Goal: Transaction & Acquisition: Obtain resource

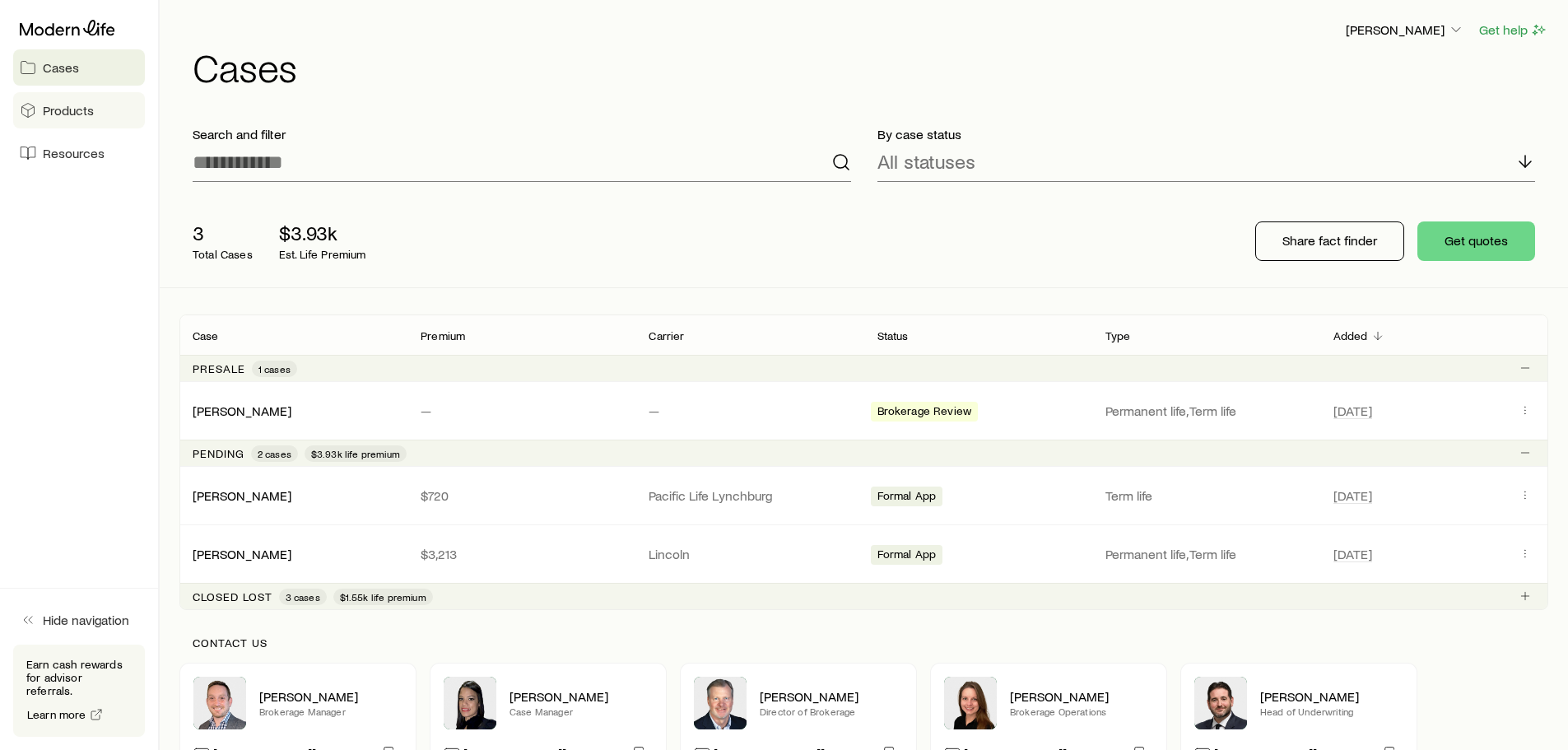
click at [83, 120] on link "Products" at bounding box center [78, 110] width 131 height 36
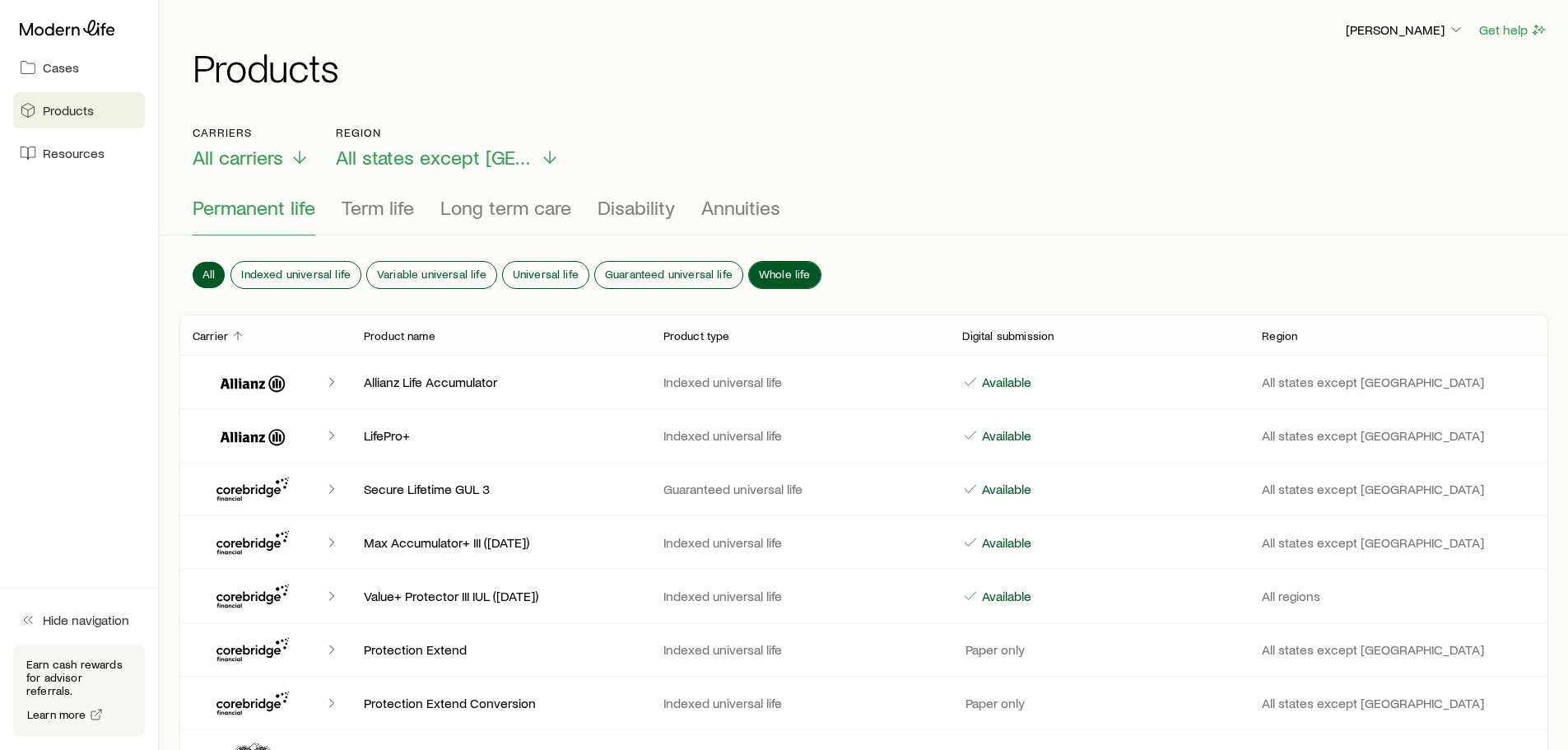
click at [761, 268] on span "Whole life" at bounding box center [784, 273] width 52 height 13
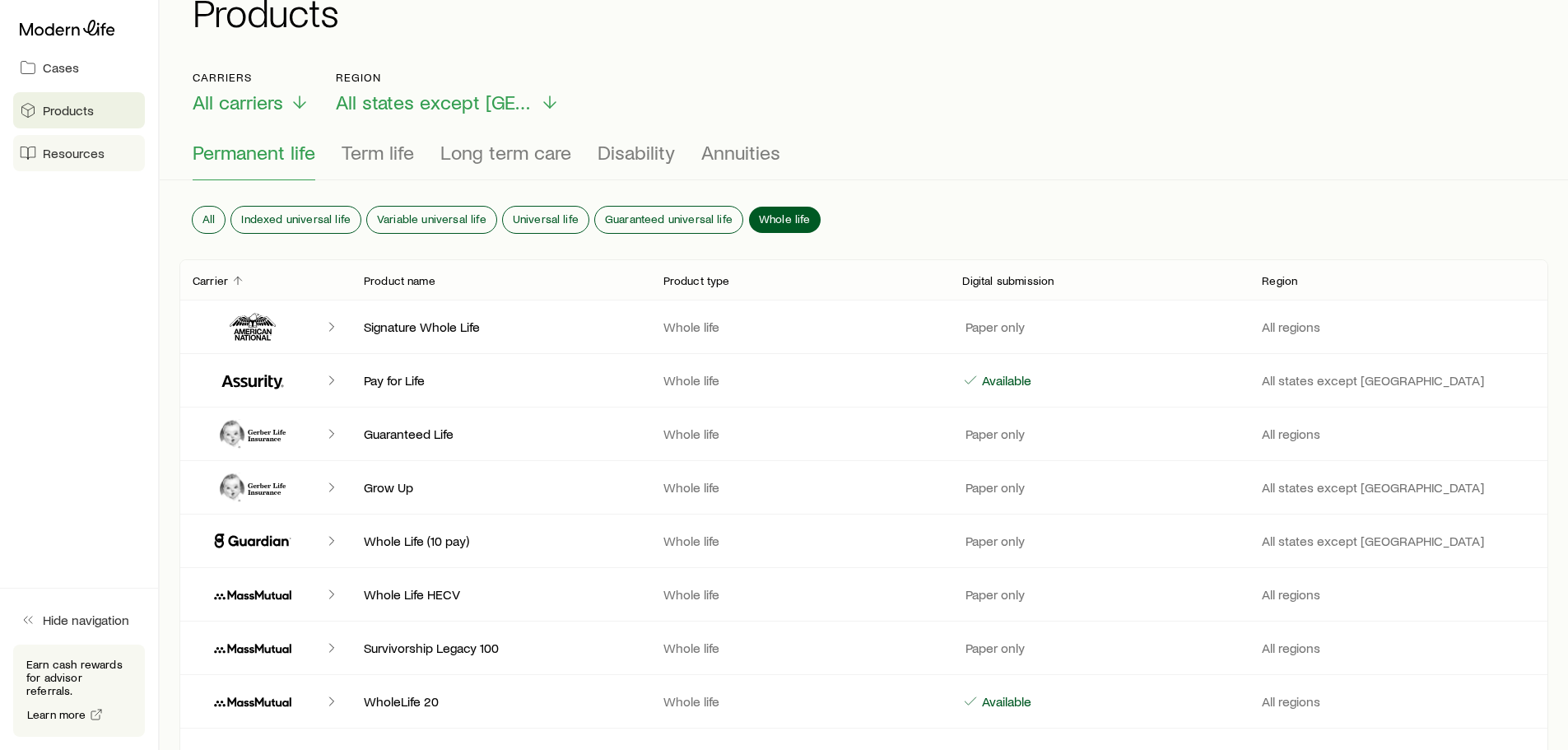
scroll to position [36, 0]
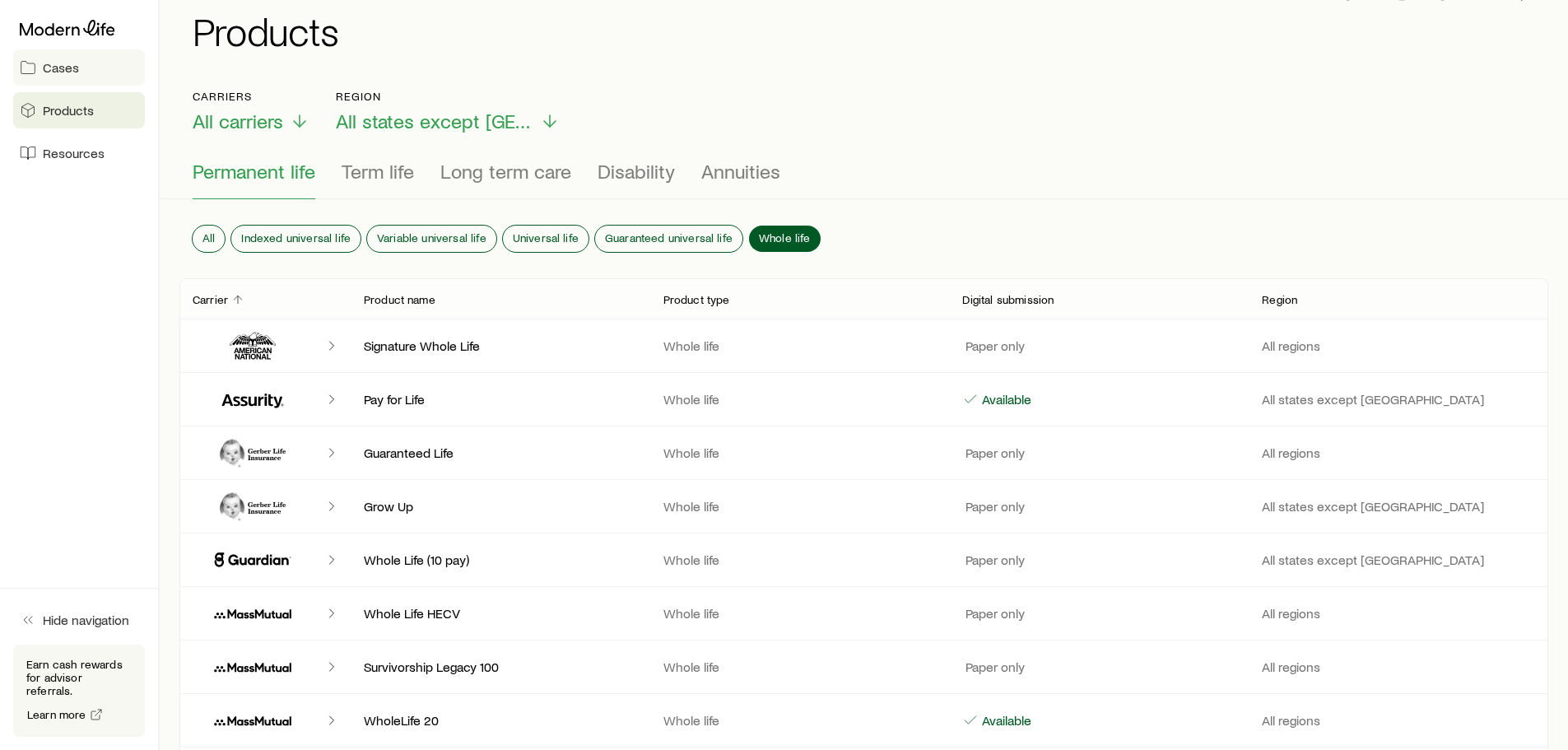
click at [56, 75] on link "Cases" at bounding box center [78, 67] width 131 height 36
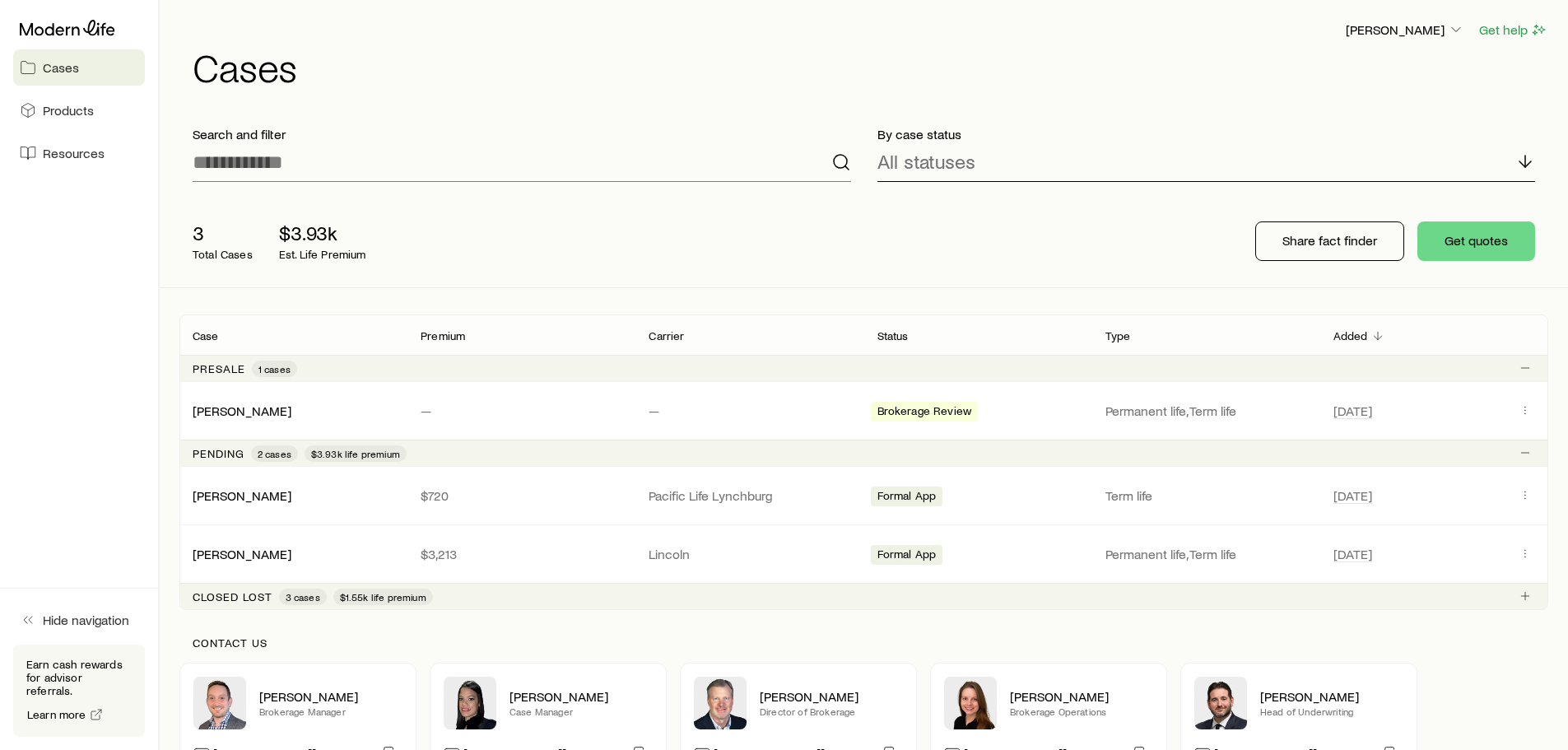
click at [1003, 172] on div "All statuses" at bounding box center [1207, 162] width 658 height 39
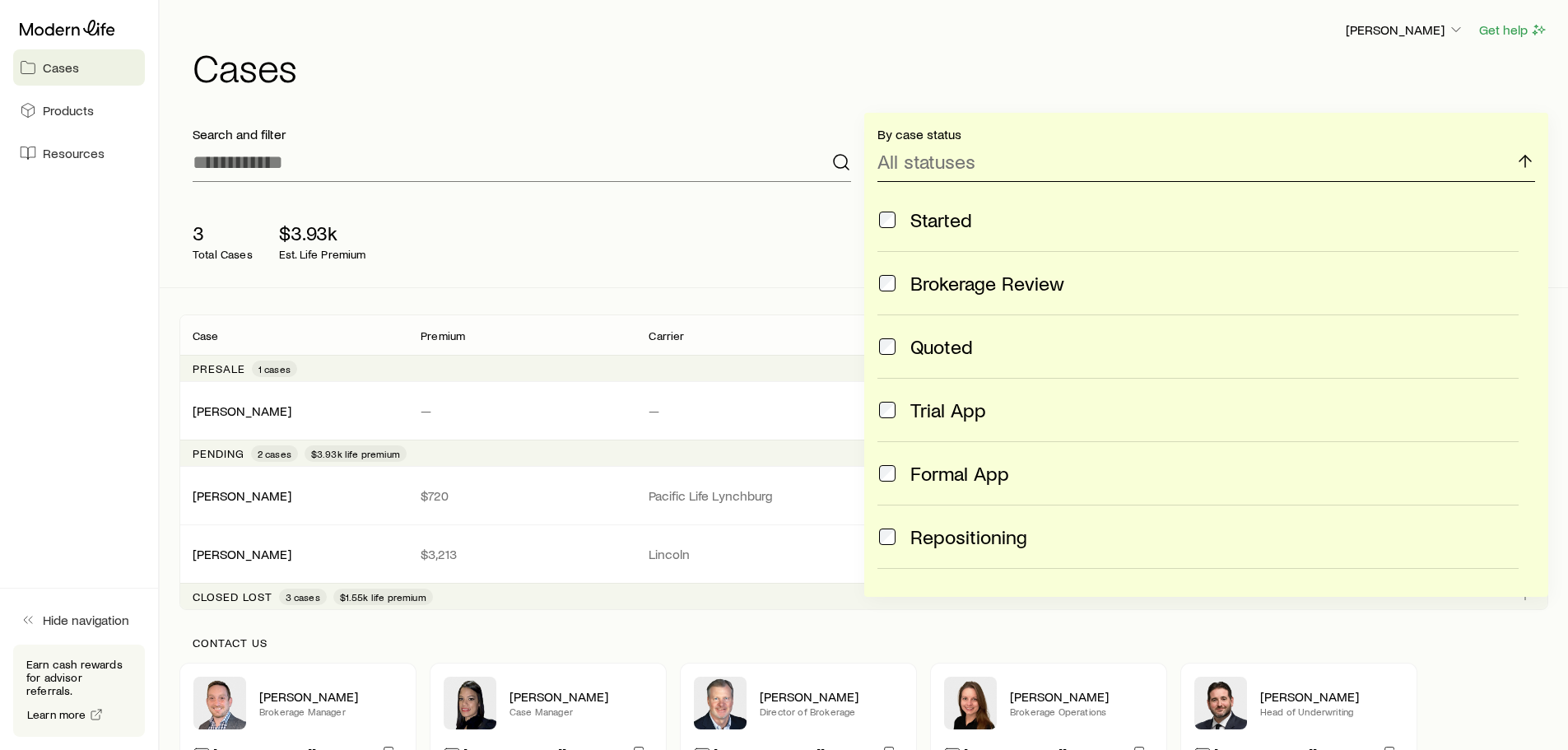
click at [1008, 172] on div "All statuses" at bounding box center [1207, 162] width 658 height 39
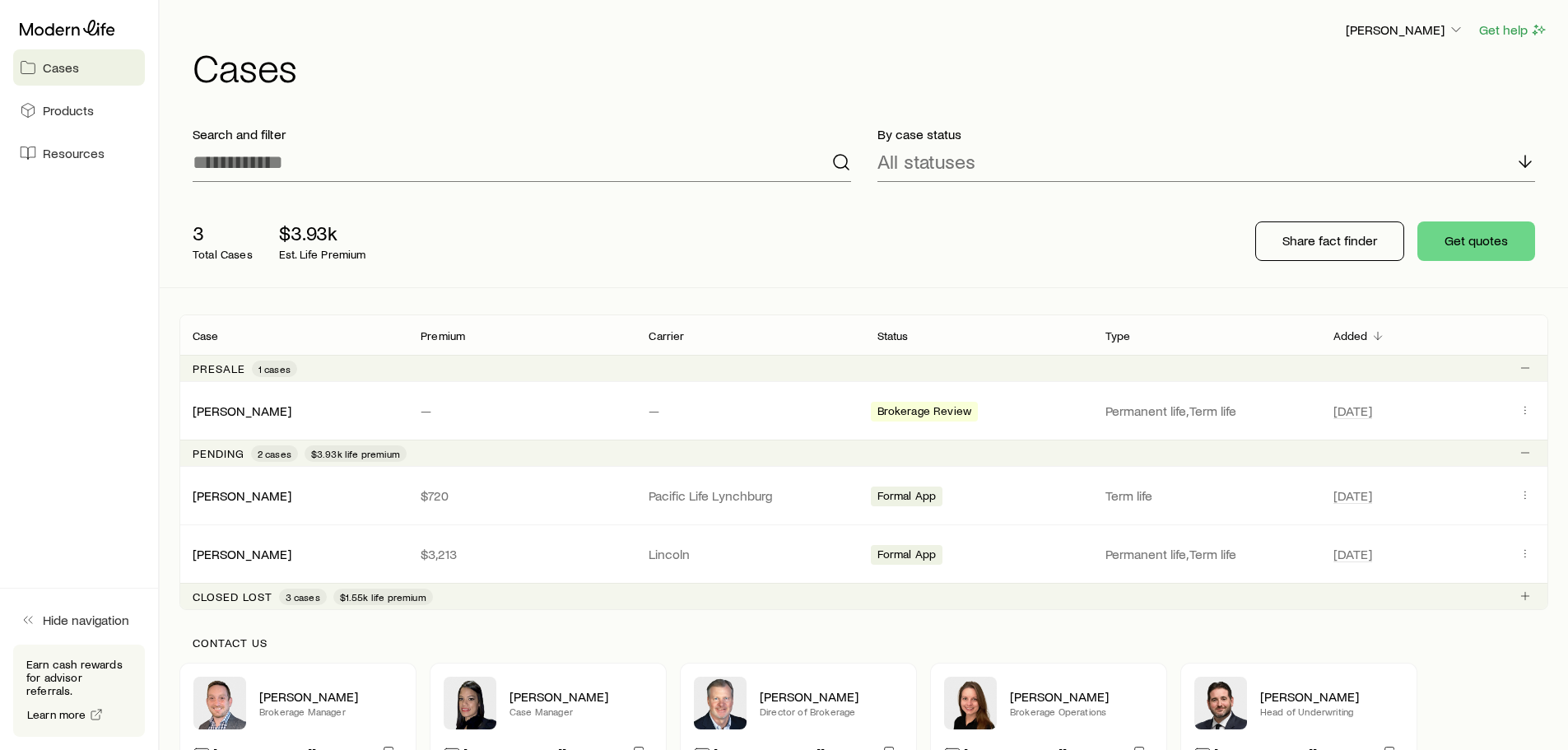
click at [486, 64] on h1 "Cases" at bounding box center [871, 67] width 1355 height 39
click at [257, 172] on input at bounding box center [522, 162] width 658 height 39
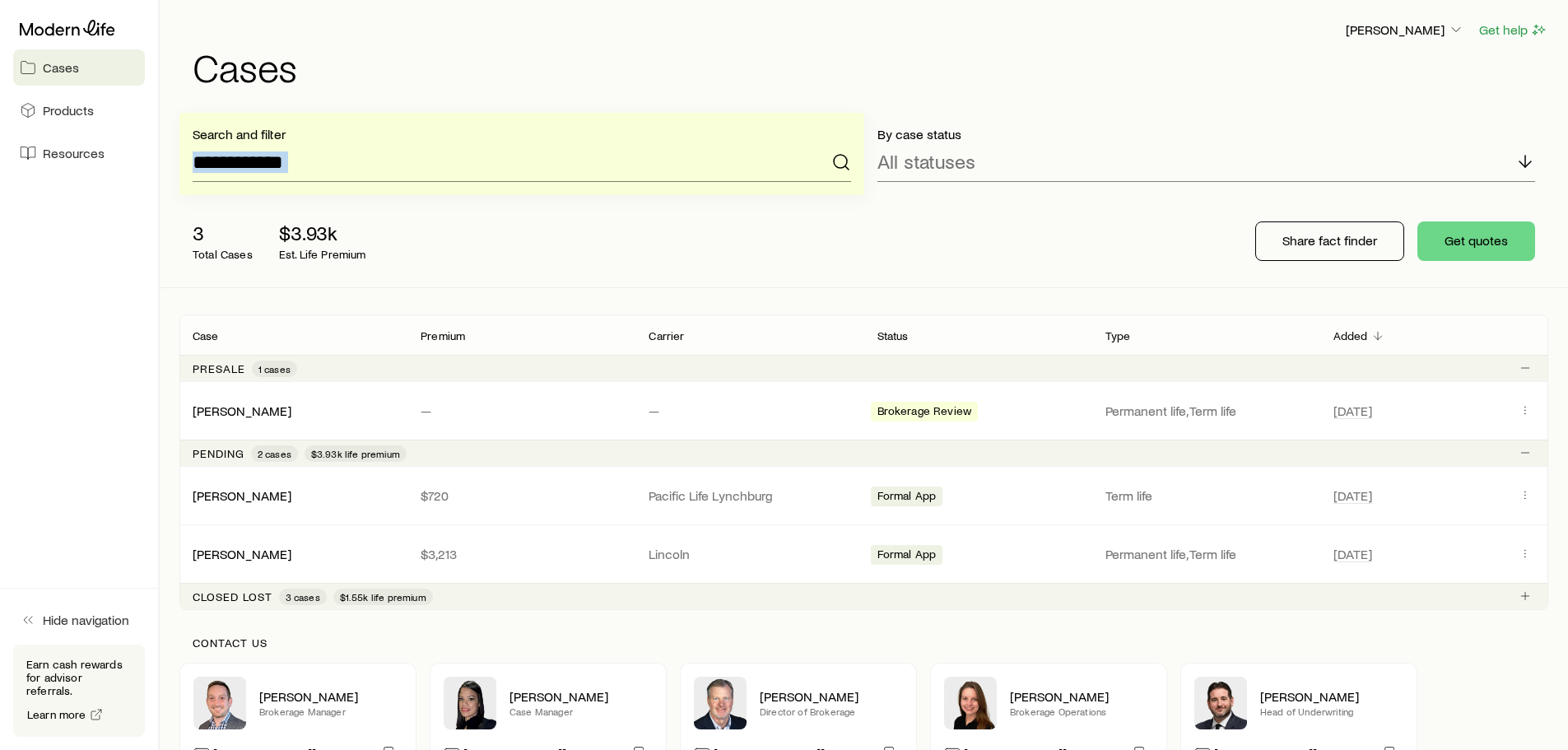
click at [848, 161] on div "Search and filter" at bounding box center [521, 154] width 685 height 82
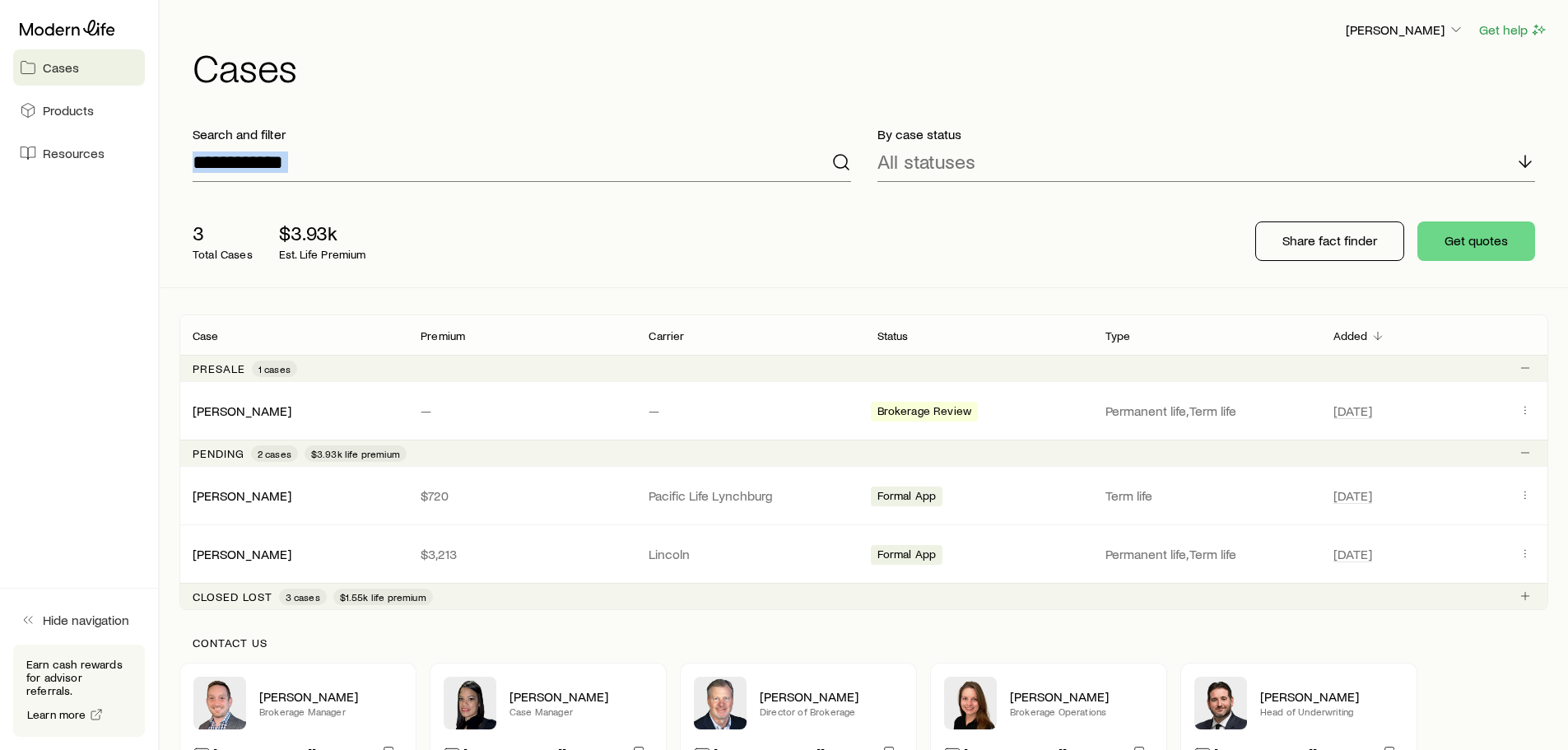
click at [845, 163] on icon at bounding box center [841, 162] width 20 height 20
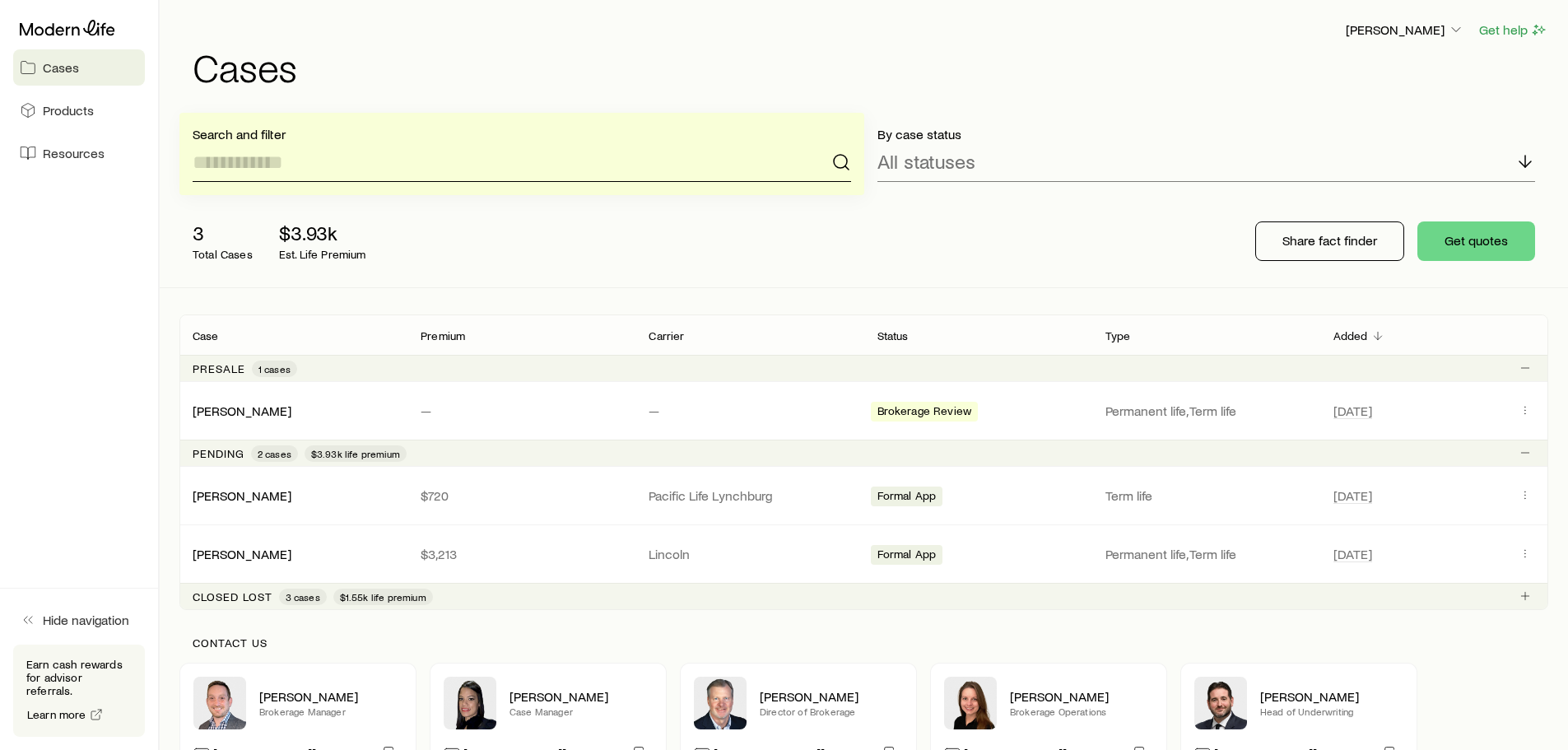
click at [263, 164] on input at bounding box center [522, 162] width 658 height 39
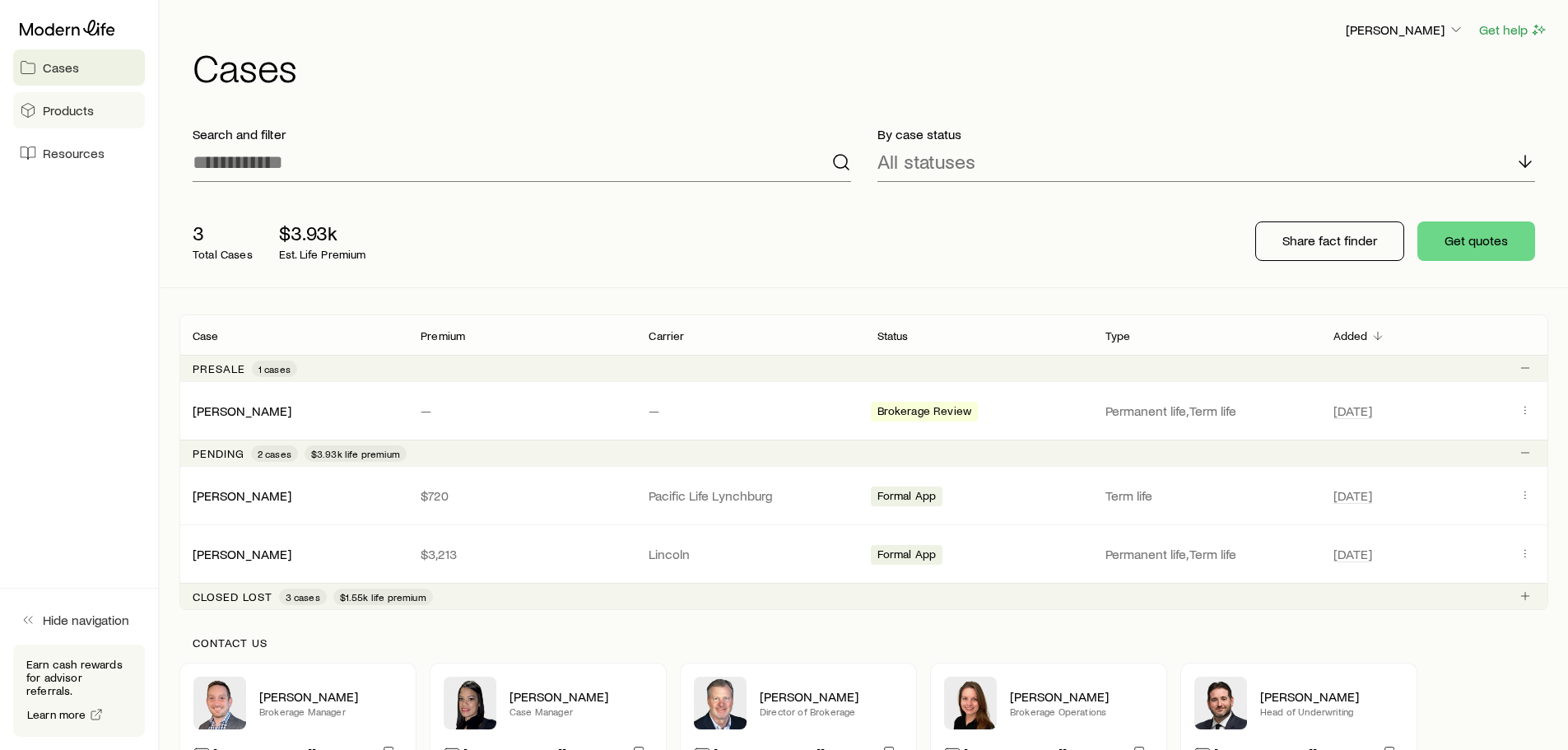
click at [62, 123] on link "Products" at bounding box center [78, 110] width 131 height 36
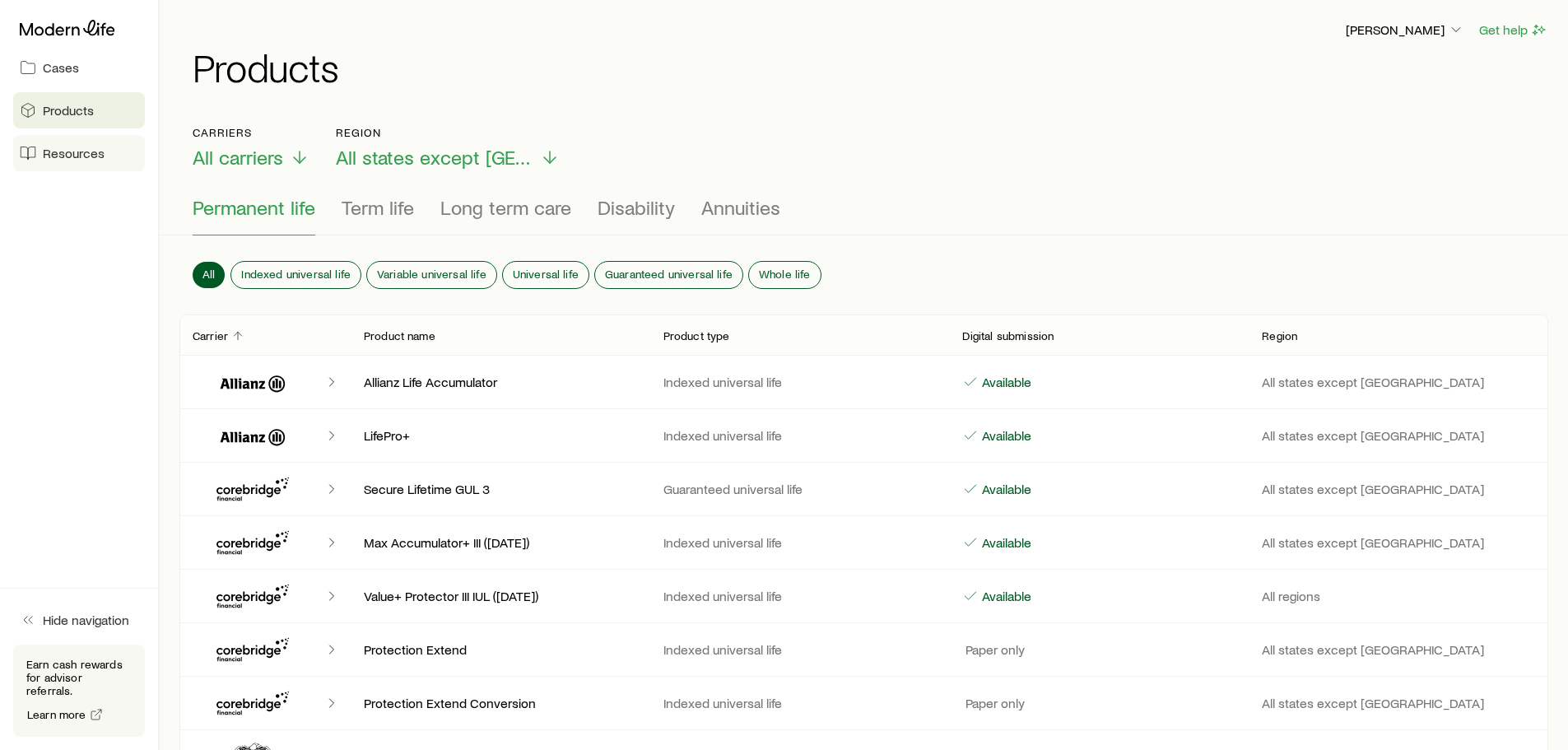
click at [51, 158] on span "Resources" at bounding box center [73, 153] width 62 height 17
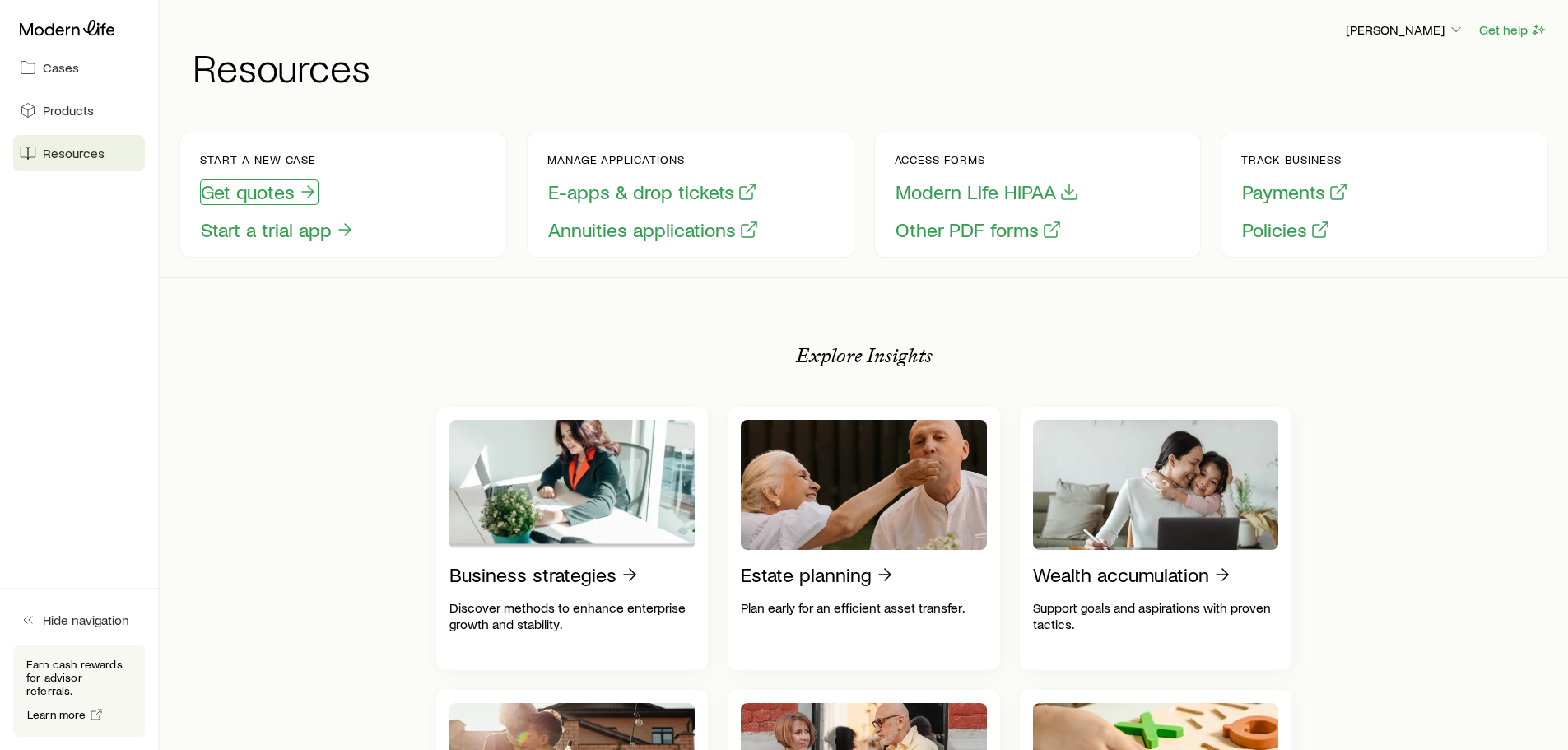
click at [281, 196] on button "Get quotes" at bounding box center [259, 192] width 119 height 25
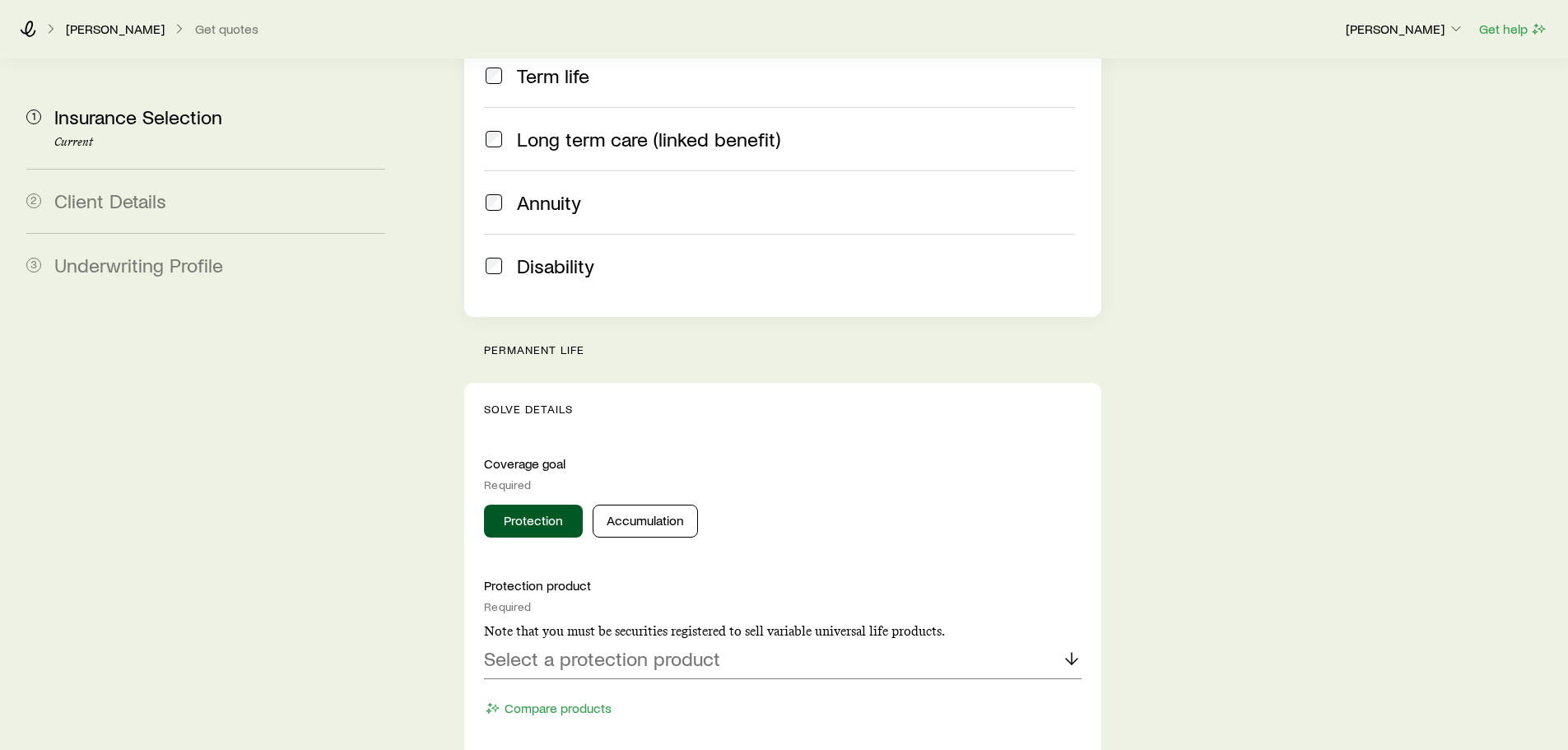
scroll to position [493, 0]
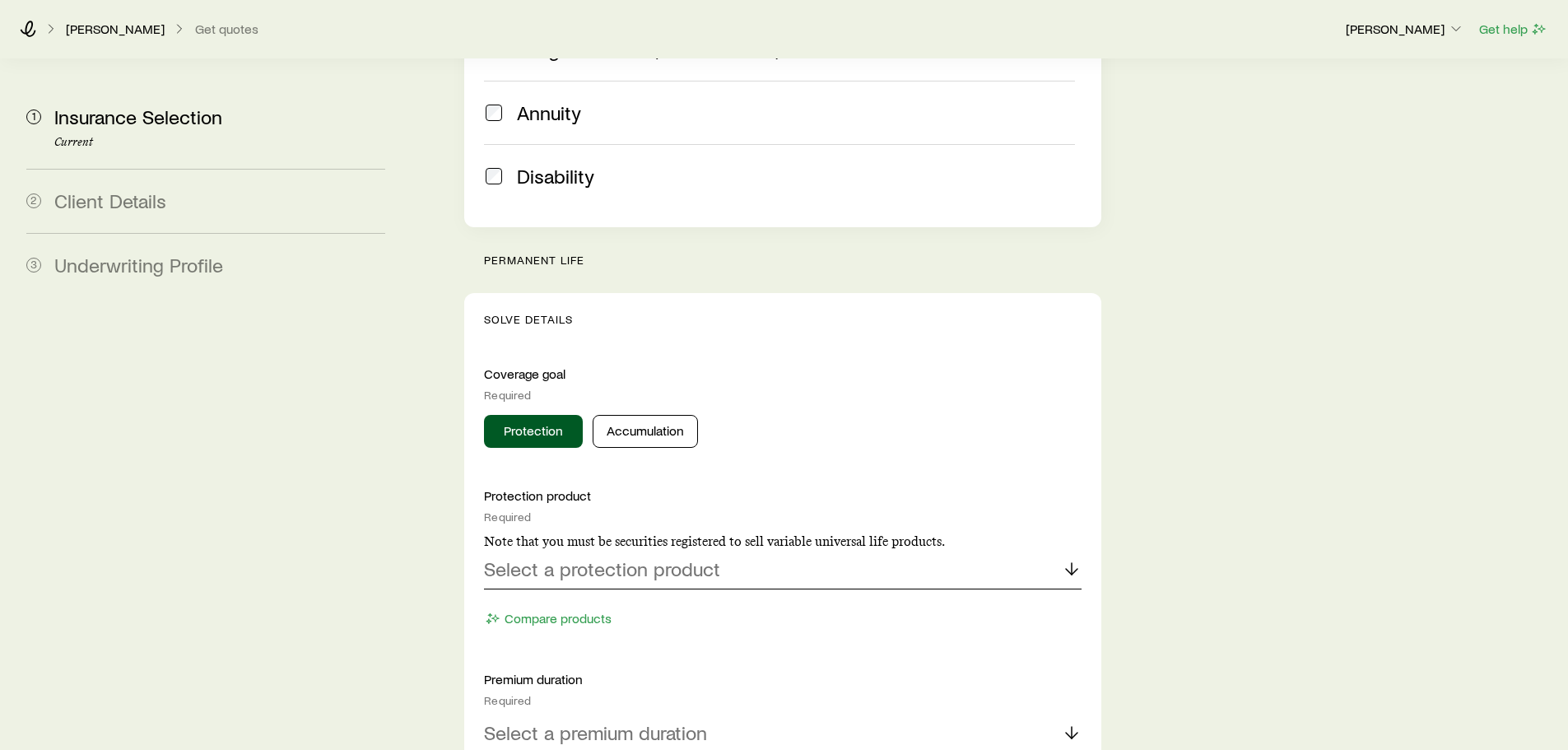
click at [681, 557] on p "Select a protection product" at bounding box center [601, 569] width 236 height 23
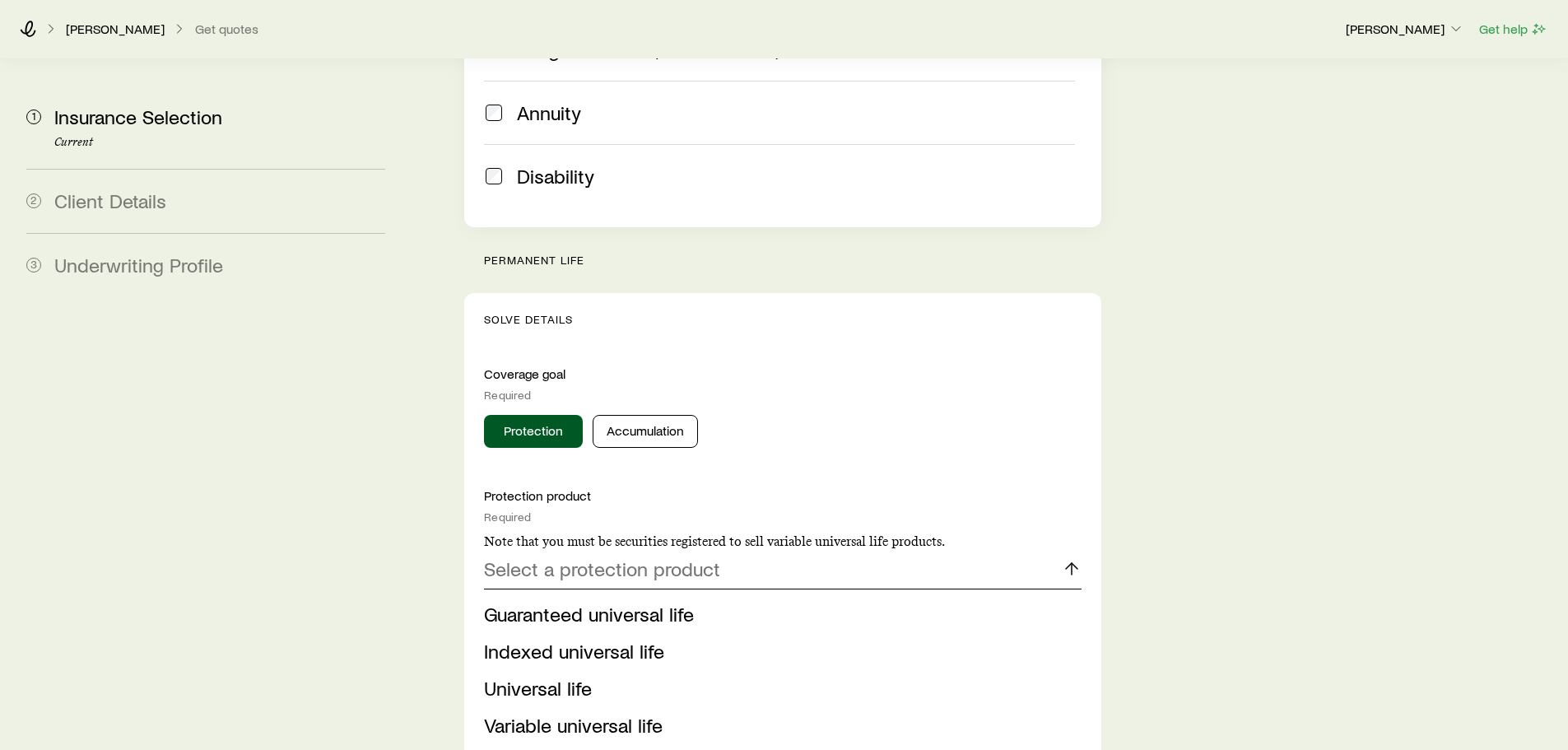
click at [660, 557] on p "Select a protection product" at bounding box center [601, 569] width 236 height 23
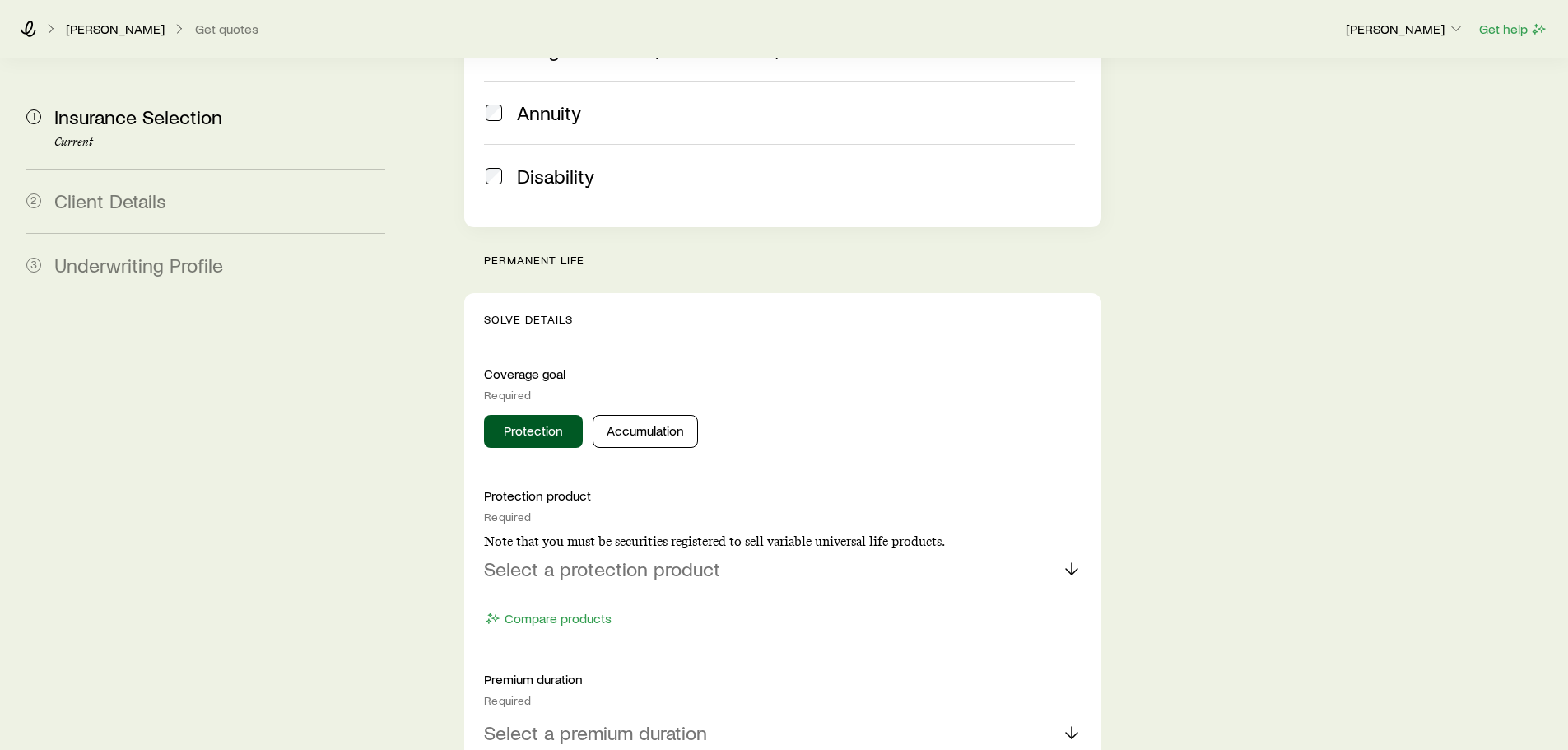
click at [660, 557] on p "Select a protection product" at bounding box center [601, 569] width 236 height 23
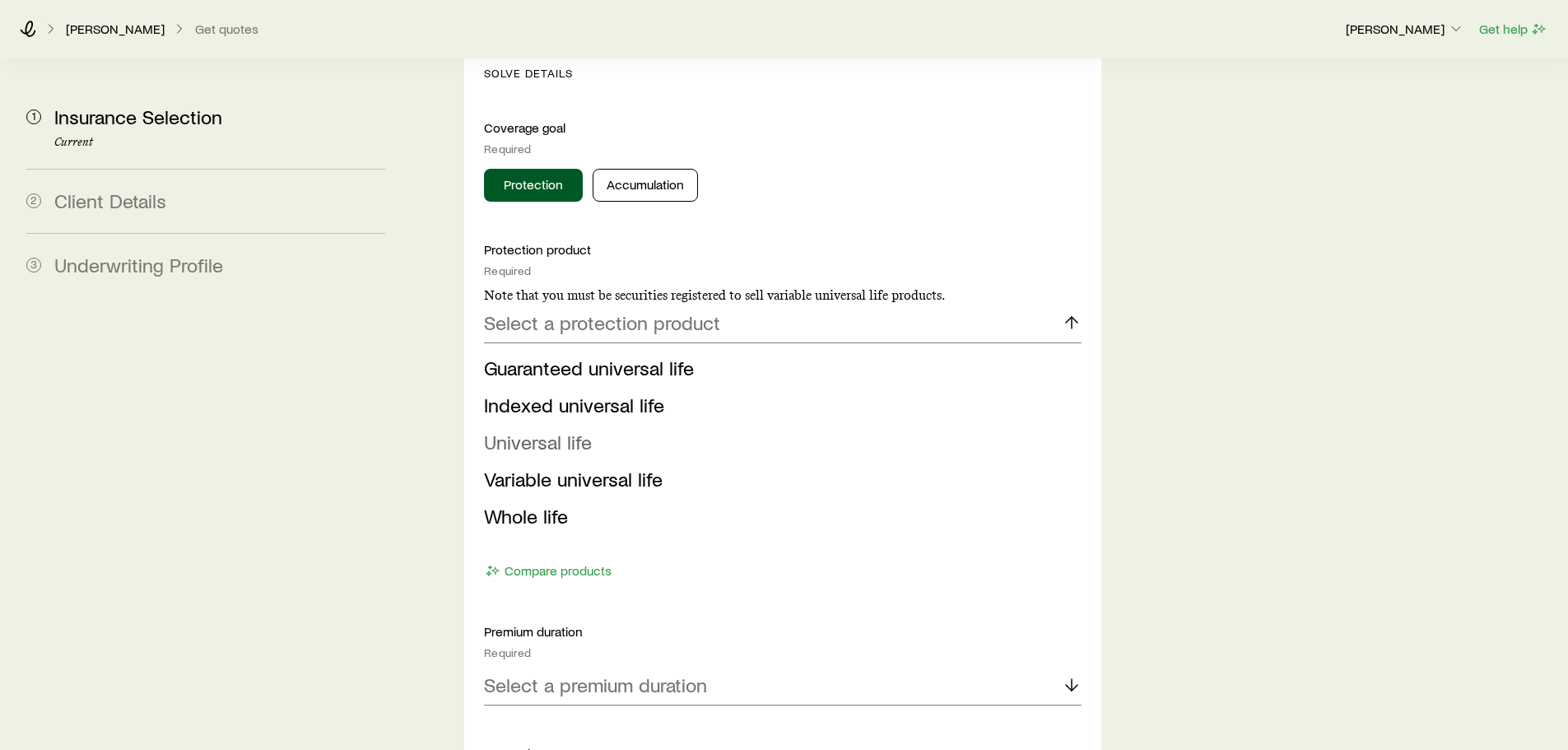
scroll to position [740, 0]
click at [524, 503] on span "Whole life" at bounding box center [526, 515] width 84 height 23
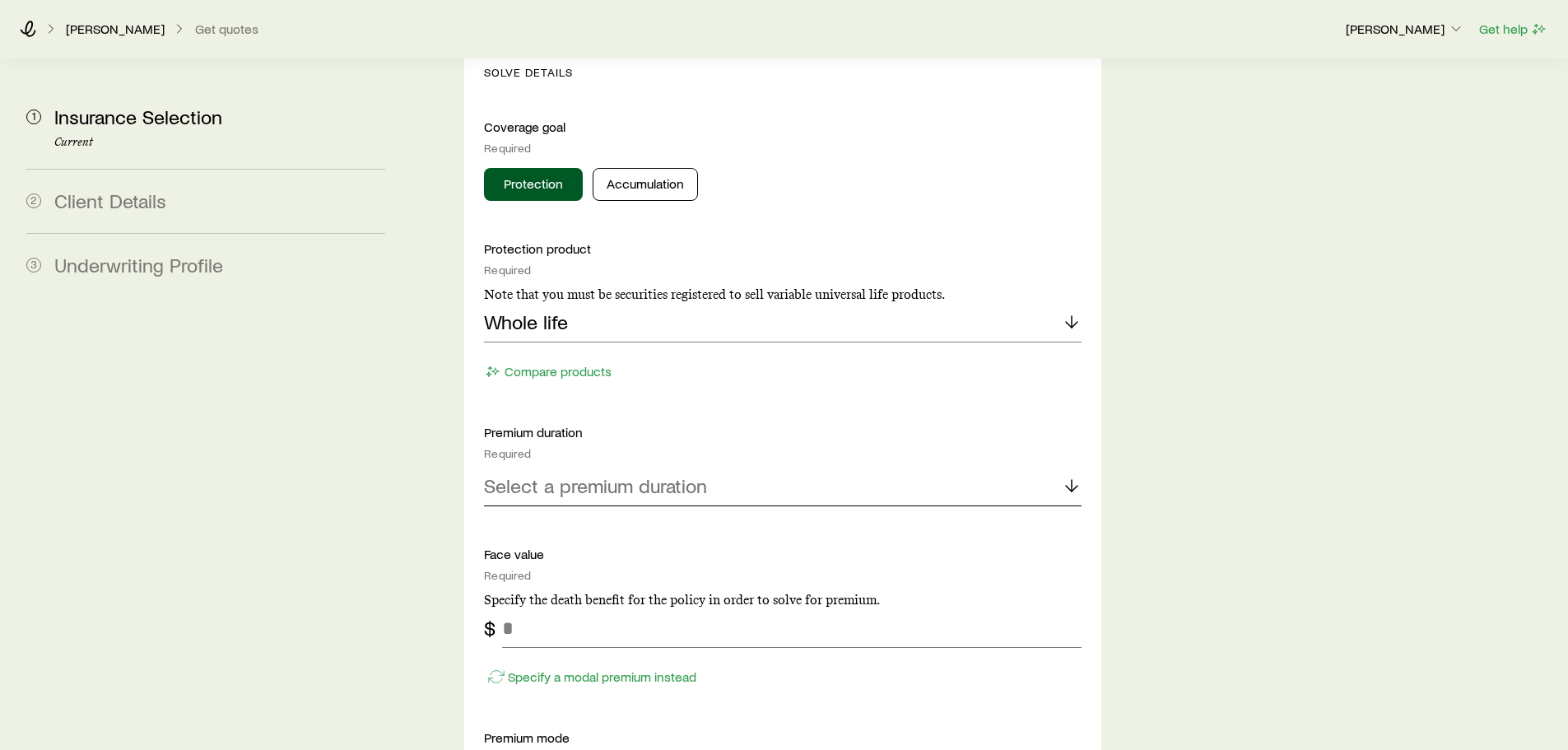
click at [588, 474] on p "Select a premium duration" at bounding box center [595, 486] width 223 height 23
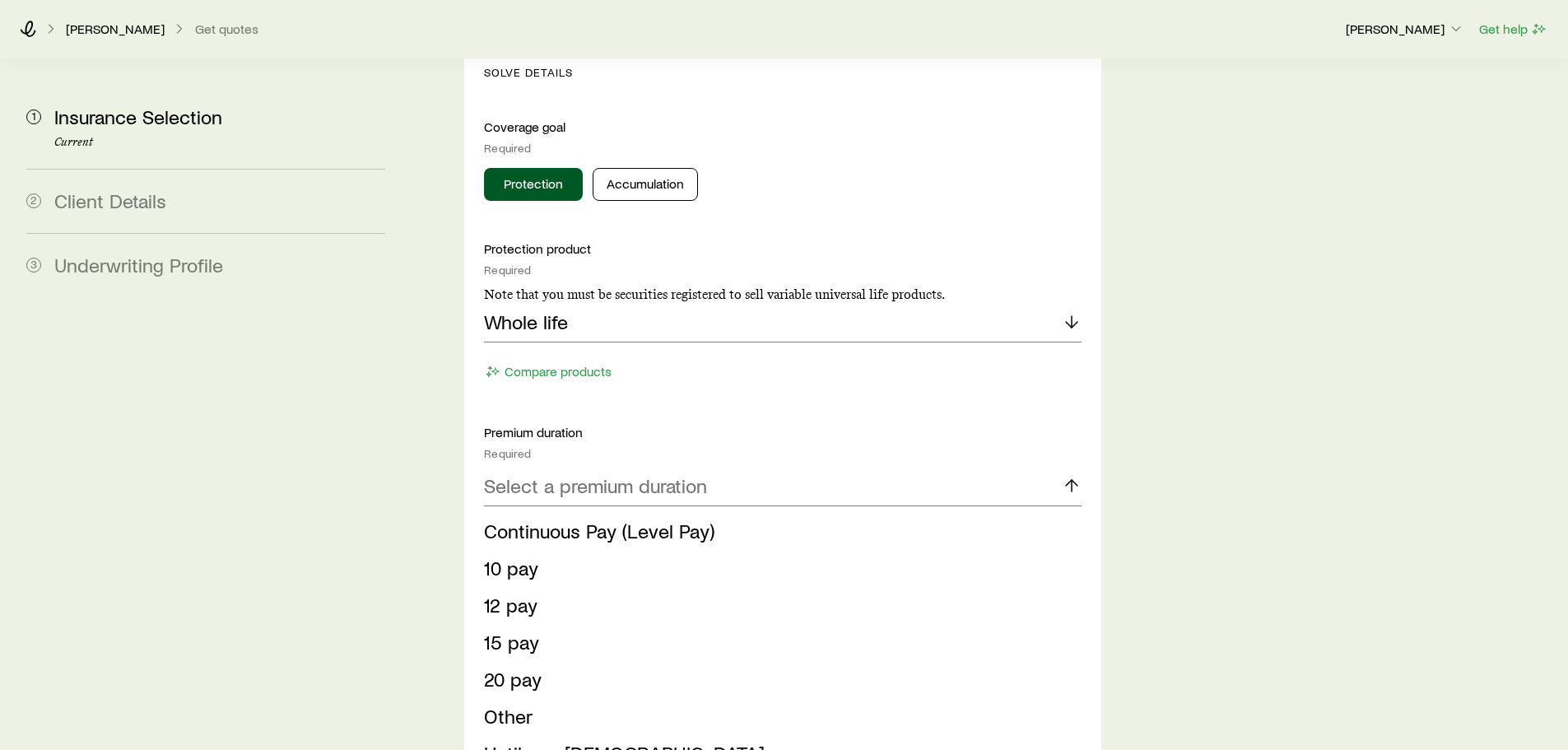
click at [554, 518] on span "Continuous Pay (Level Pay)" at bounding box center [598, 530] width 230 height 23
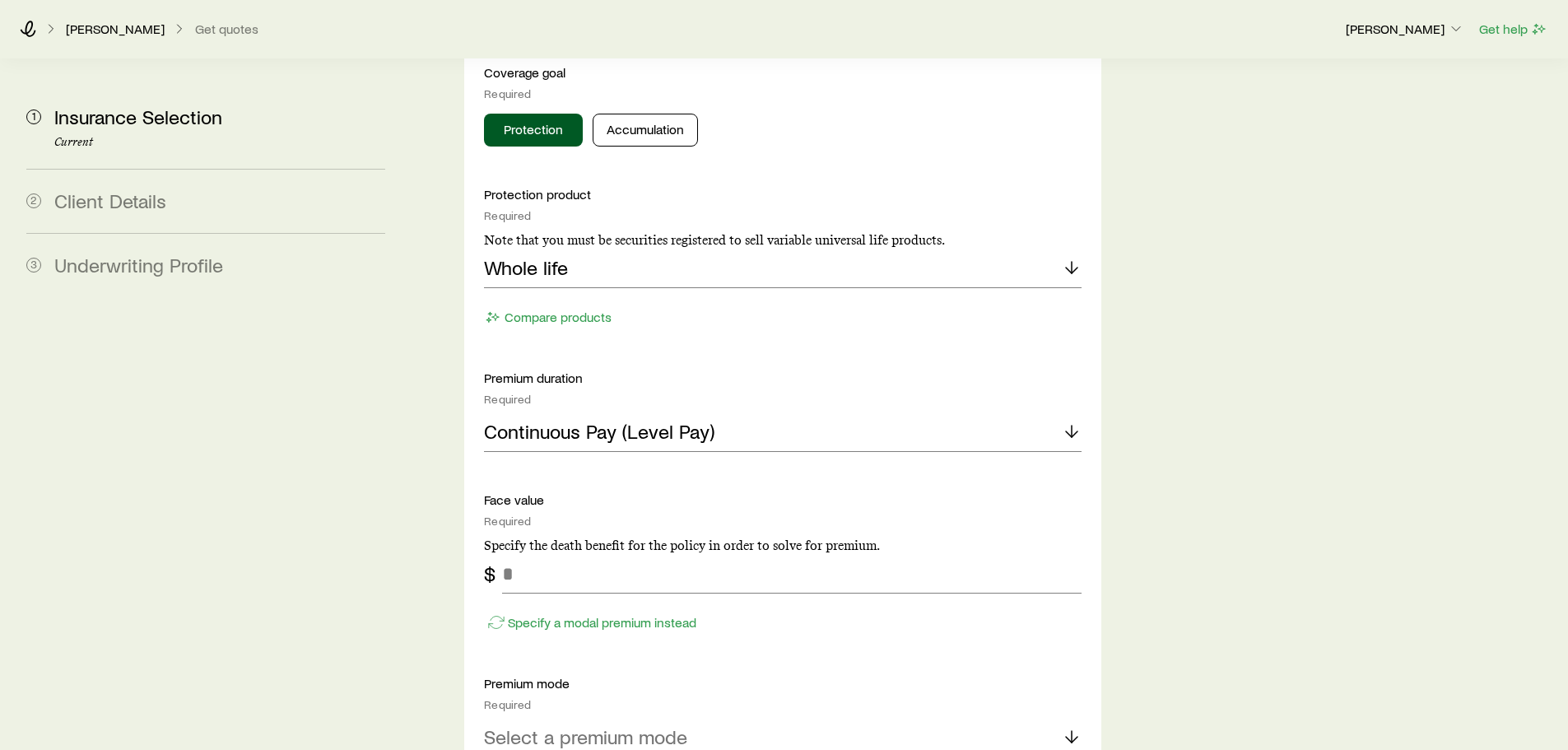
scroll to position [905, 0]
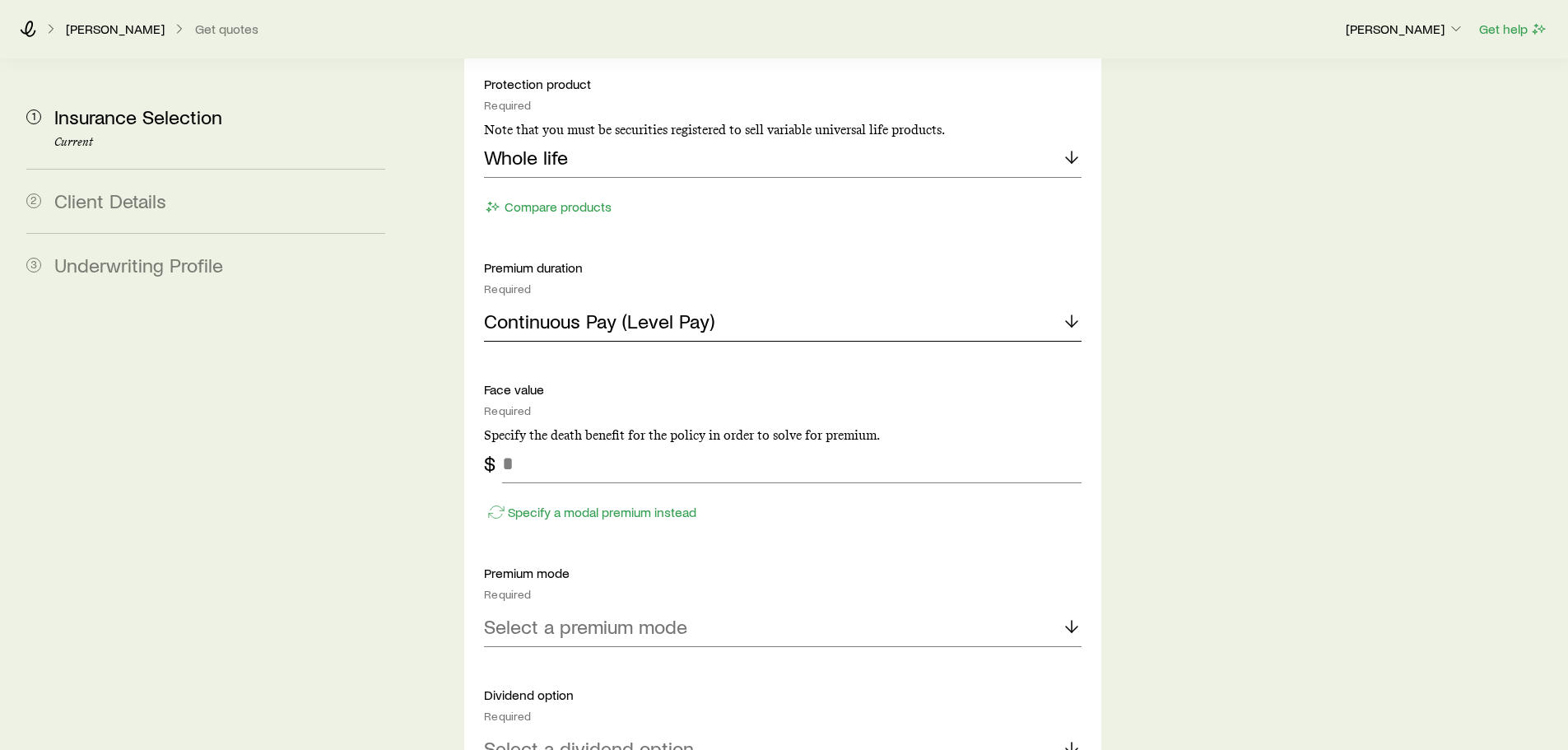
click at [581, 309] on p "Continuous Pay (Level Pay)" at bounding box center [598, 321] width 230 height 23
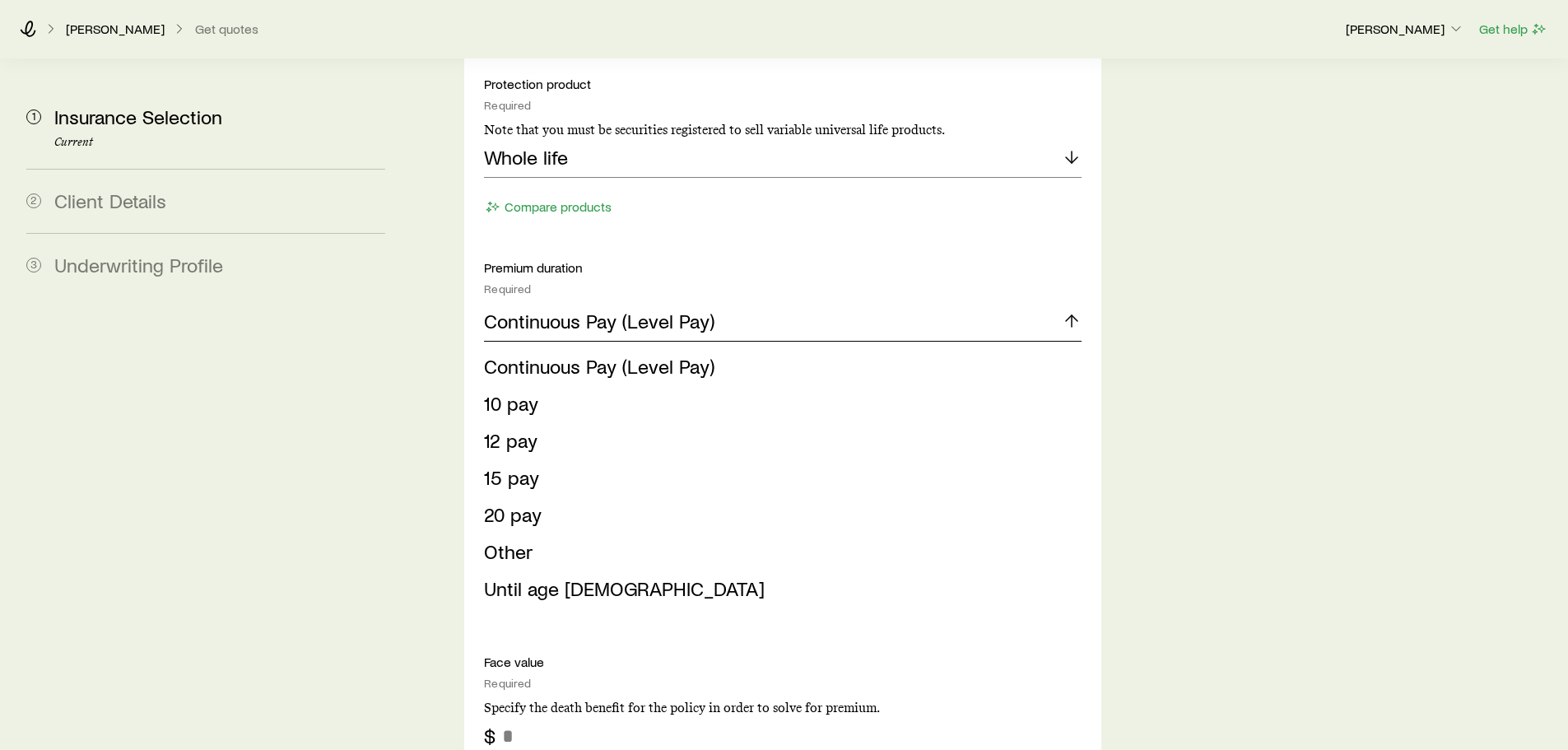
click at [581, 309] on p "Continuous Pay (Level Pay)" at bounding box center [598, 321] width 230 height 23
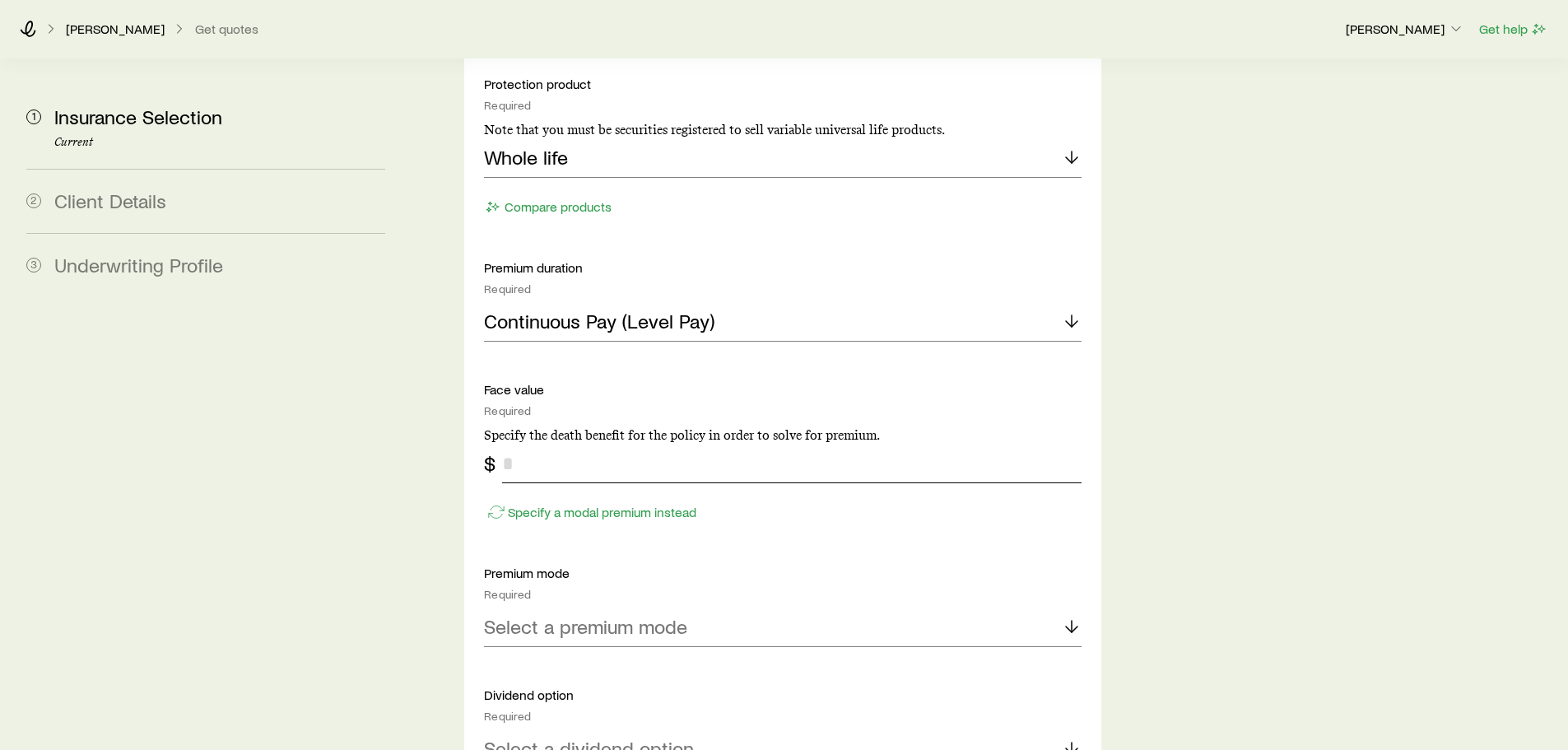
drag, startPoint x: 558, startPoint y: 427, endPoint x: 433, endPoint y: 420, distance: 125.2
click at [436, 420] on div "Insurance Selection Start by specifying details about any product types you are…" at bounding box center [986, 422] width 1137 height 2536
type input "******"
click at [572, 615] on p "Select a premium mode" at bounding box center [586, 627] width 204 height 23
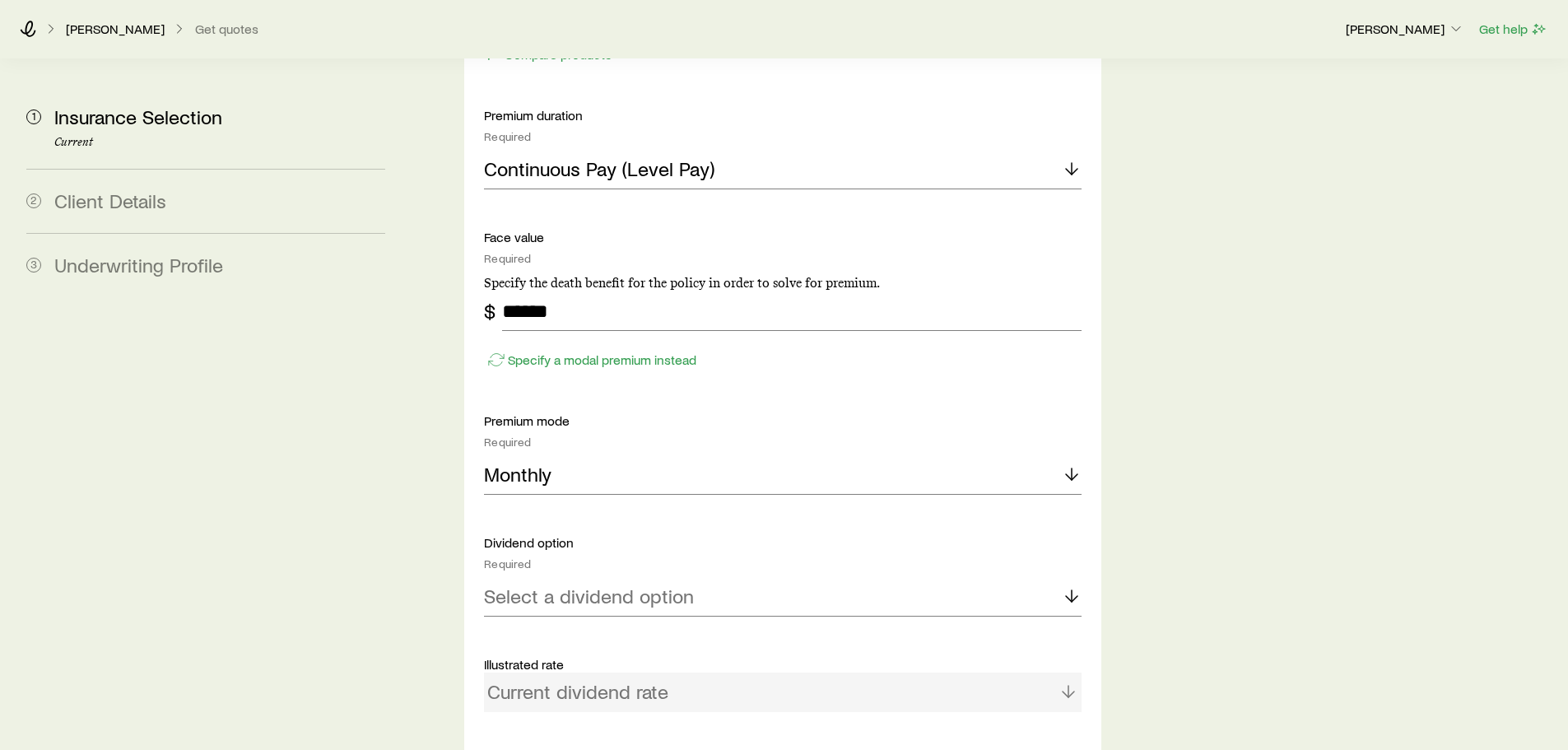
scroll to position [1070, 0]
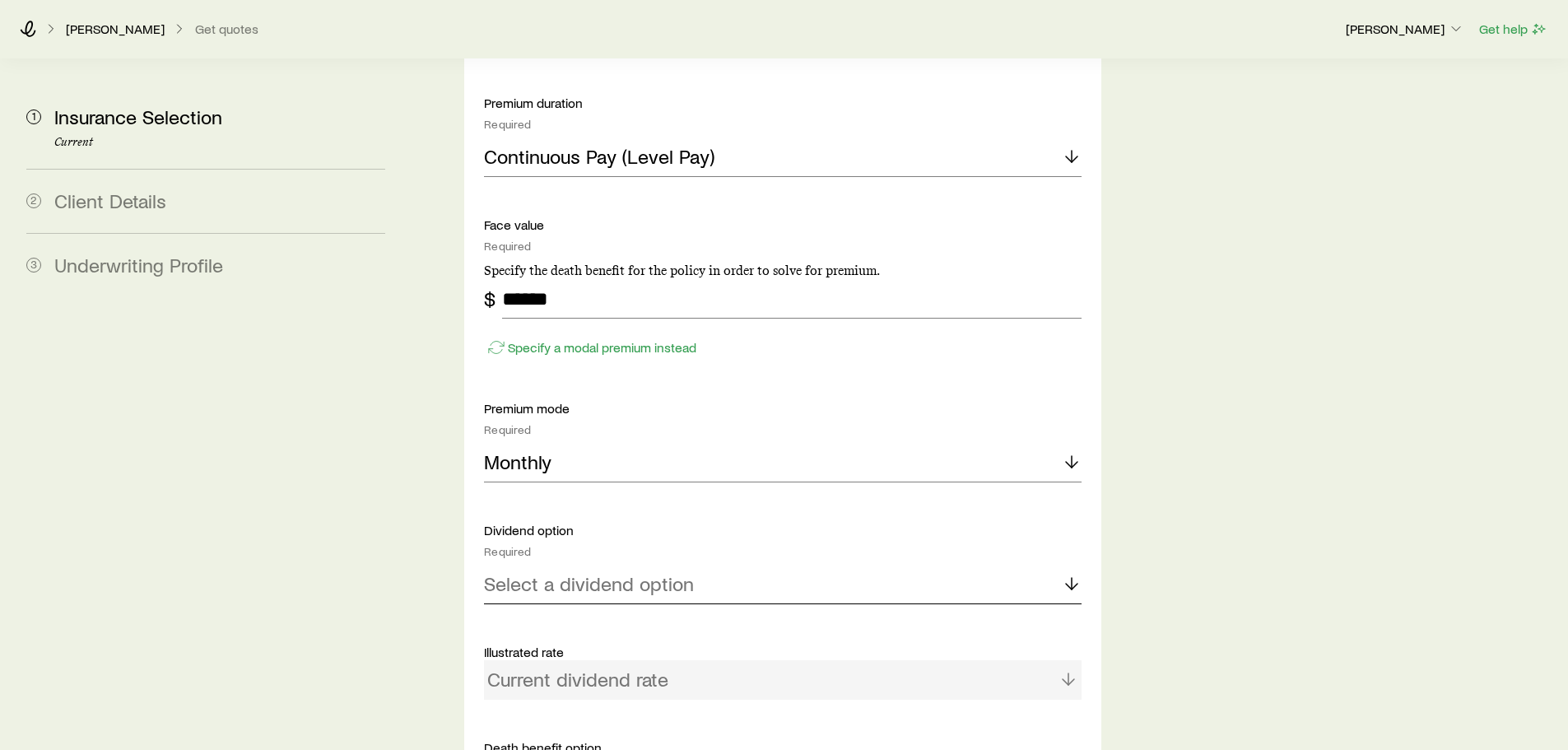
click at [575, 572] on p "Select a dividend option" at bounding box center [589, 584] width 210 height 23
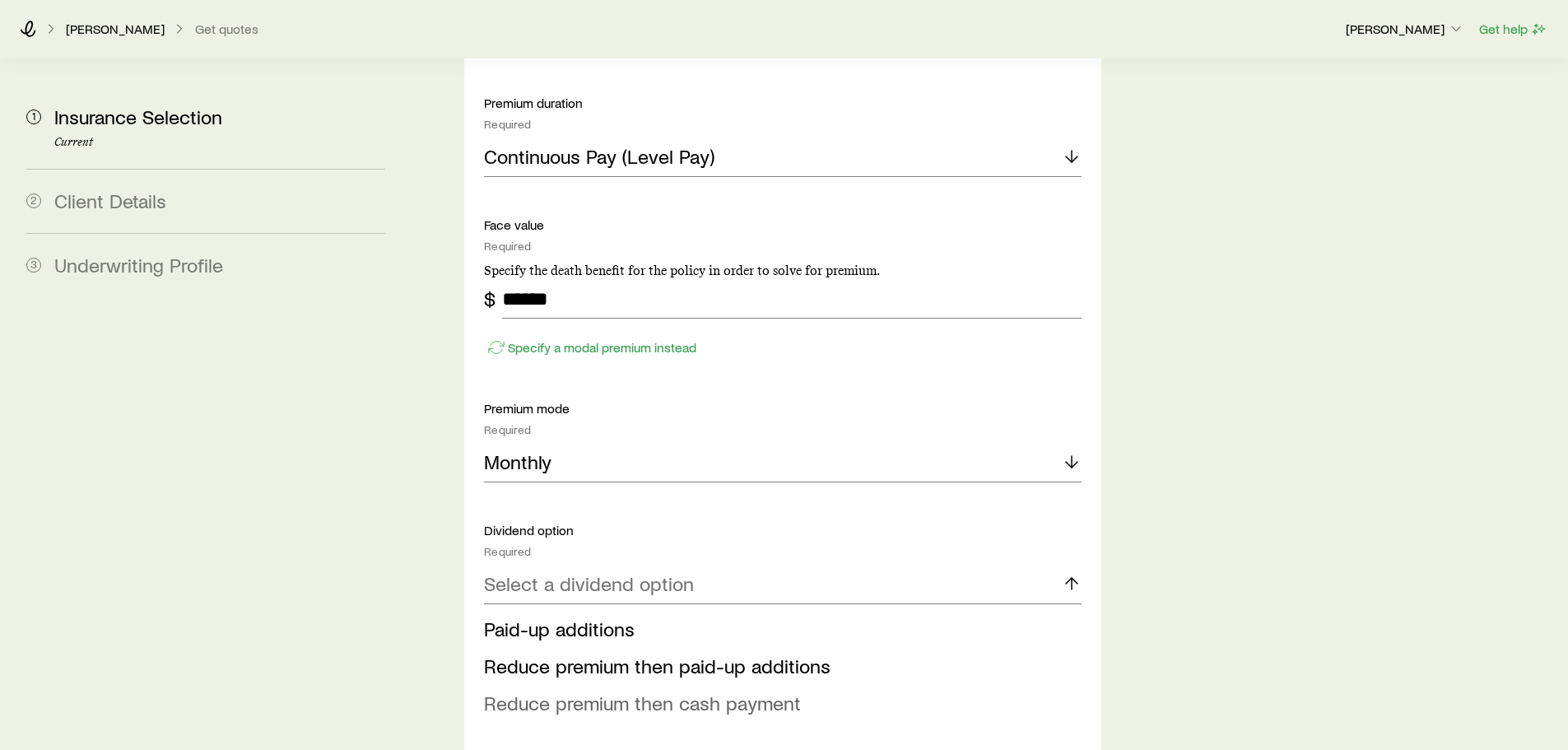
click at [711, 690] on span "Reduce premium then cash payment" at bounding box center [642, 702] width 317 height 23
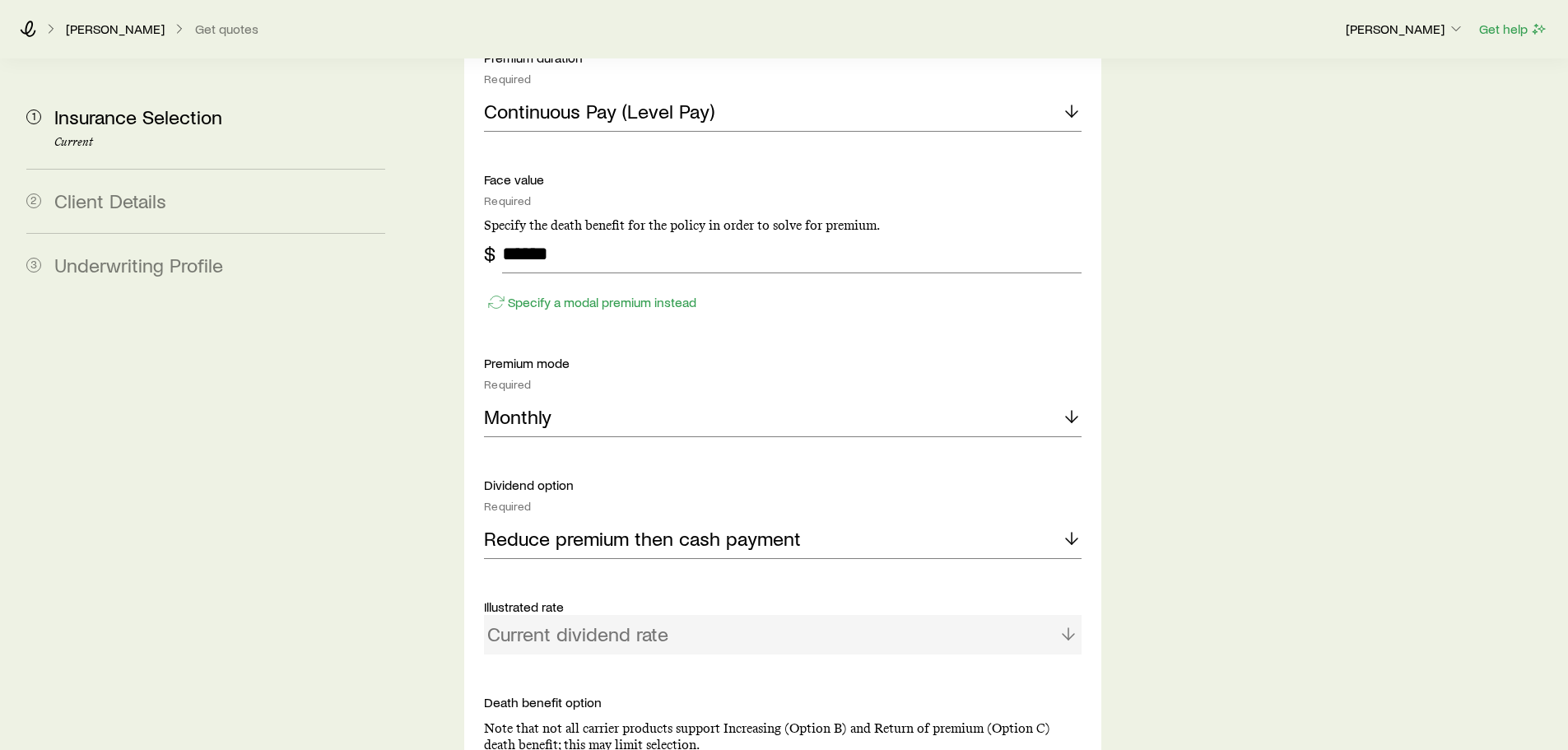
scroll to position [1152, 0]
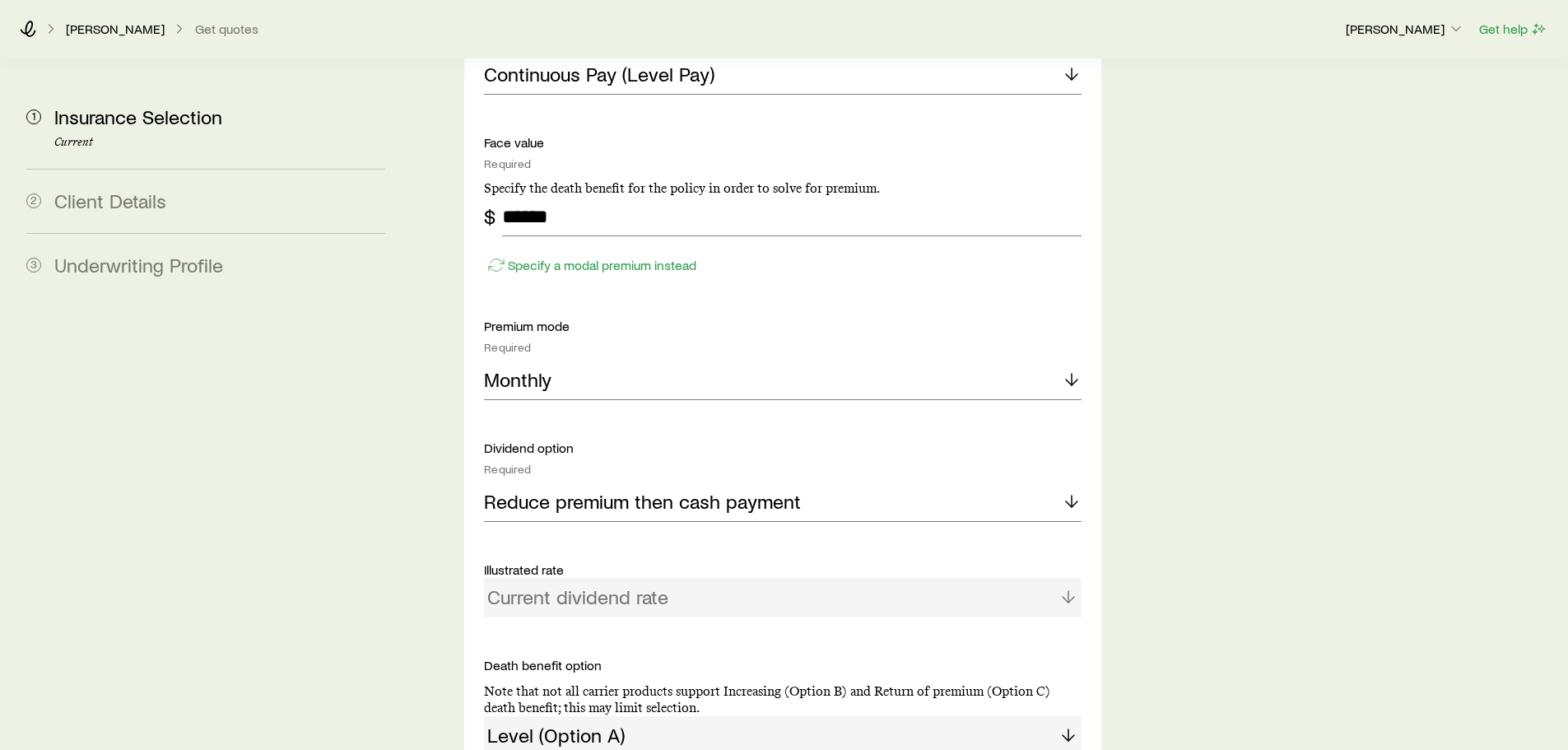
click at [581, 578] on div "Current dividend rate" at bounding box center [782, 597] width 596 height 39
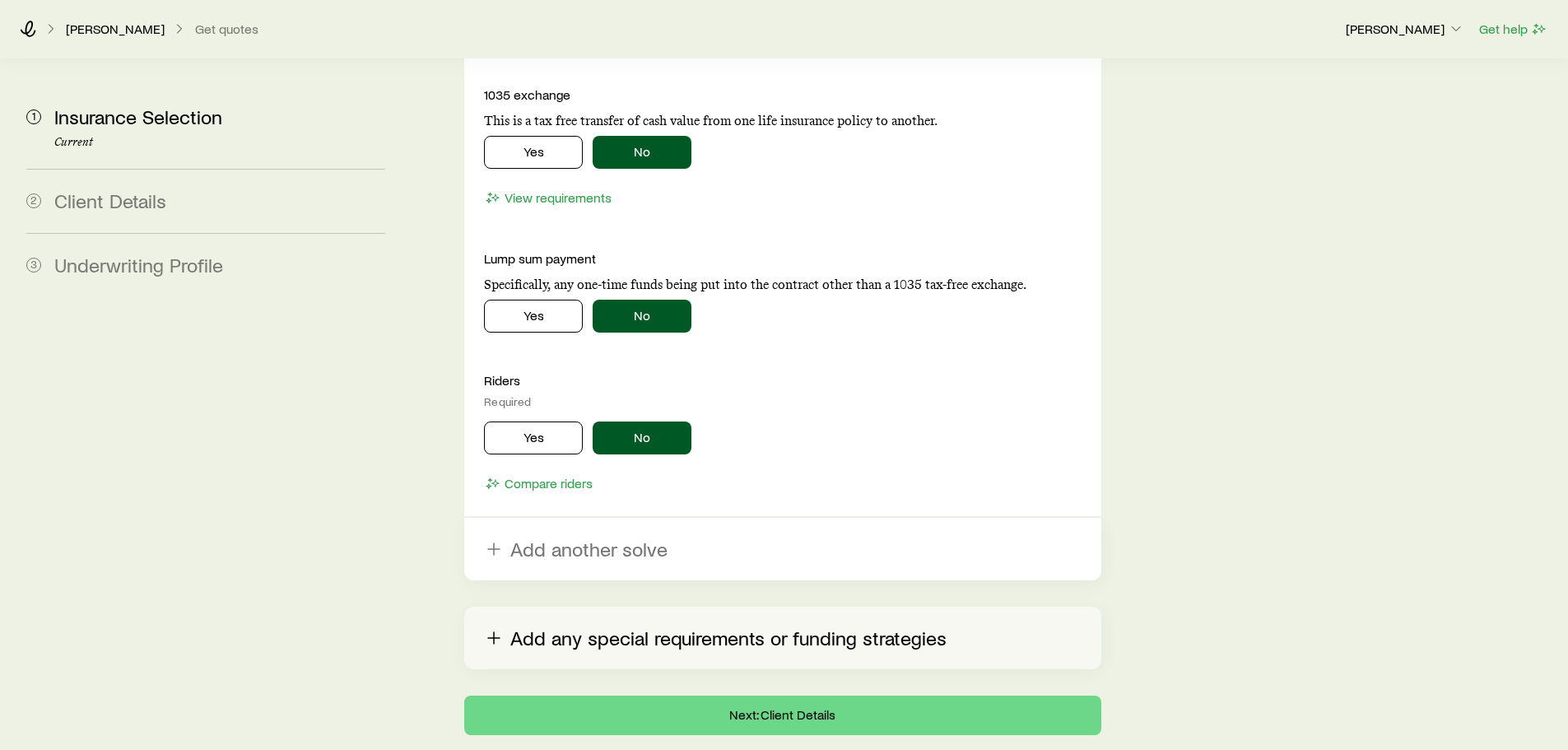
scroll to position [1893, 0]
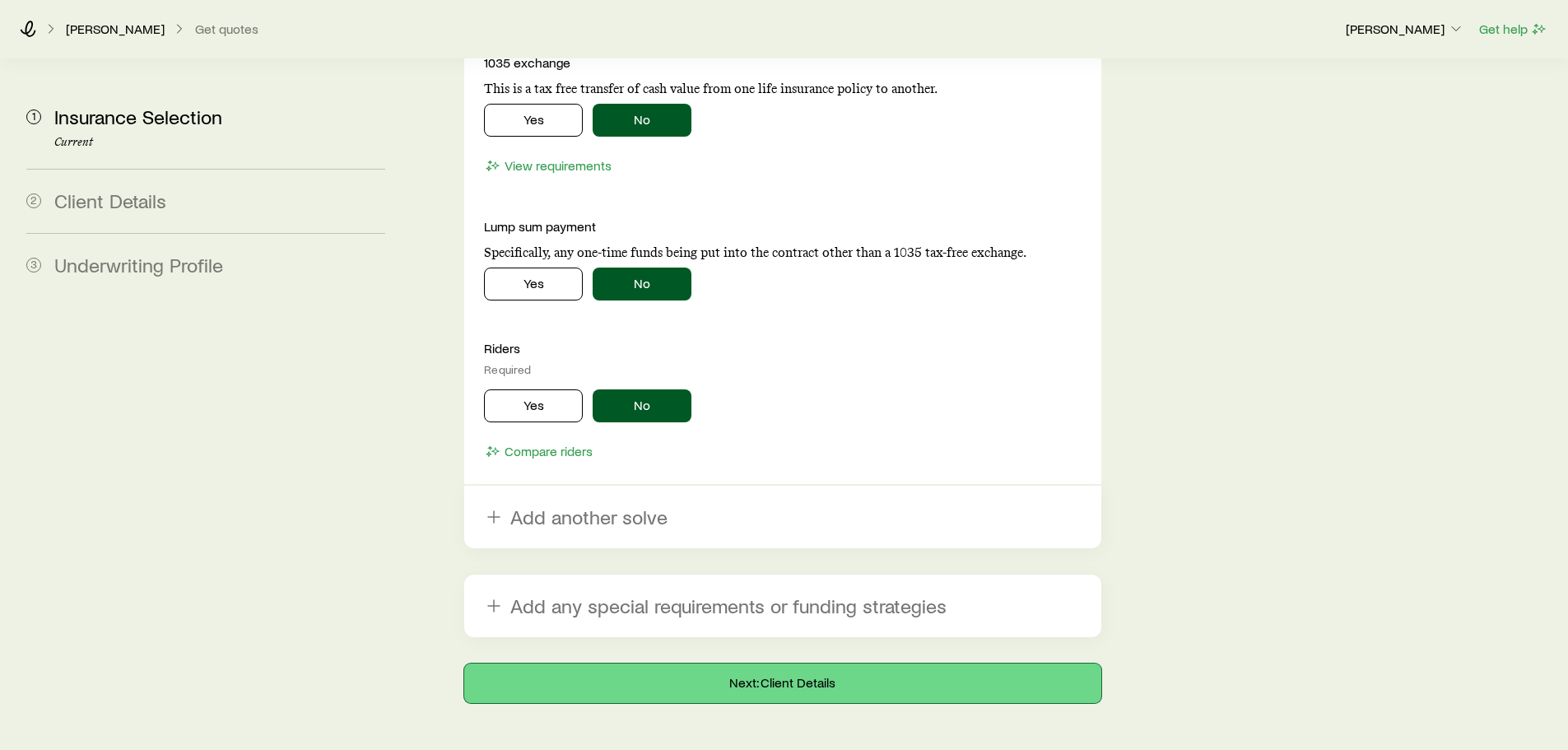
click at [797, 663] on button "Next: Client Details" at bounding box center [783, 682] width 637 height 39
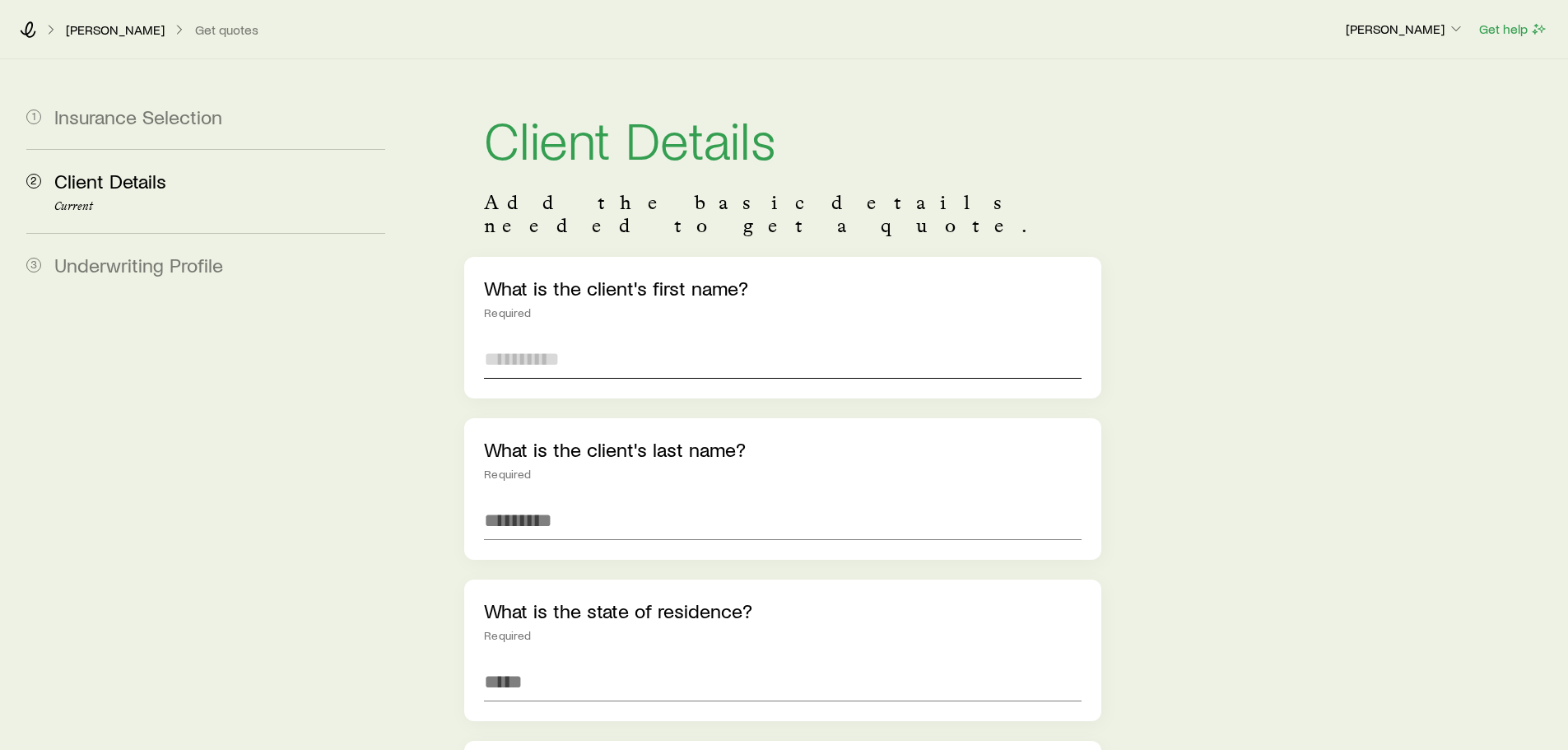
click at [528, 339] on input "text" at bounding box center [782, 358] width 596 height 39
type input "******"
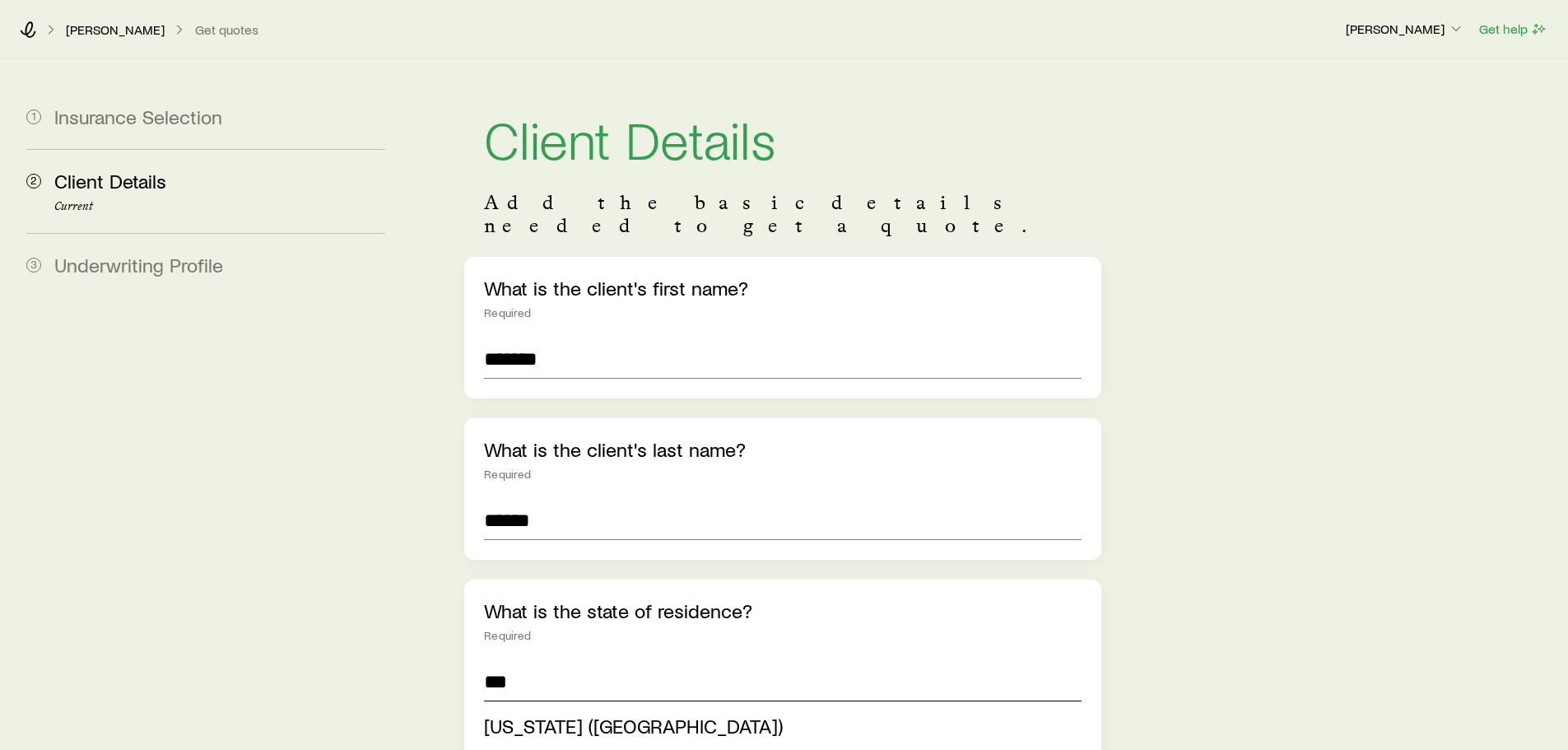
type input "**"
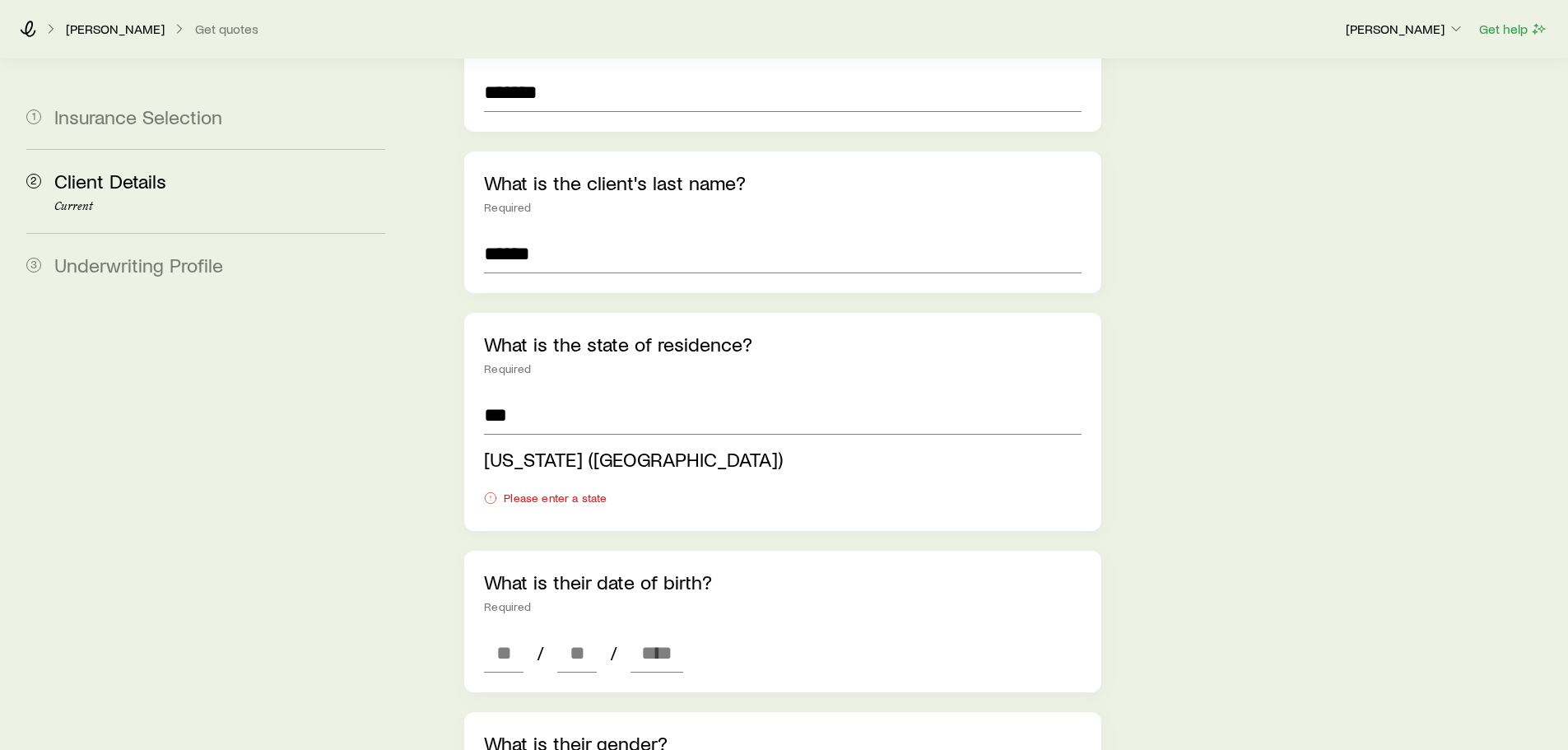
scroll to position [329, 0]
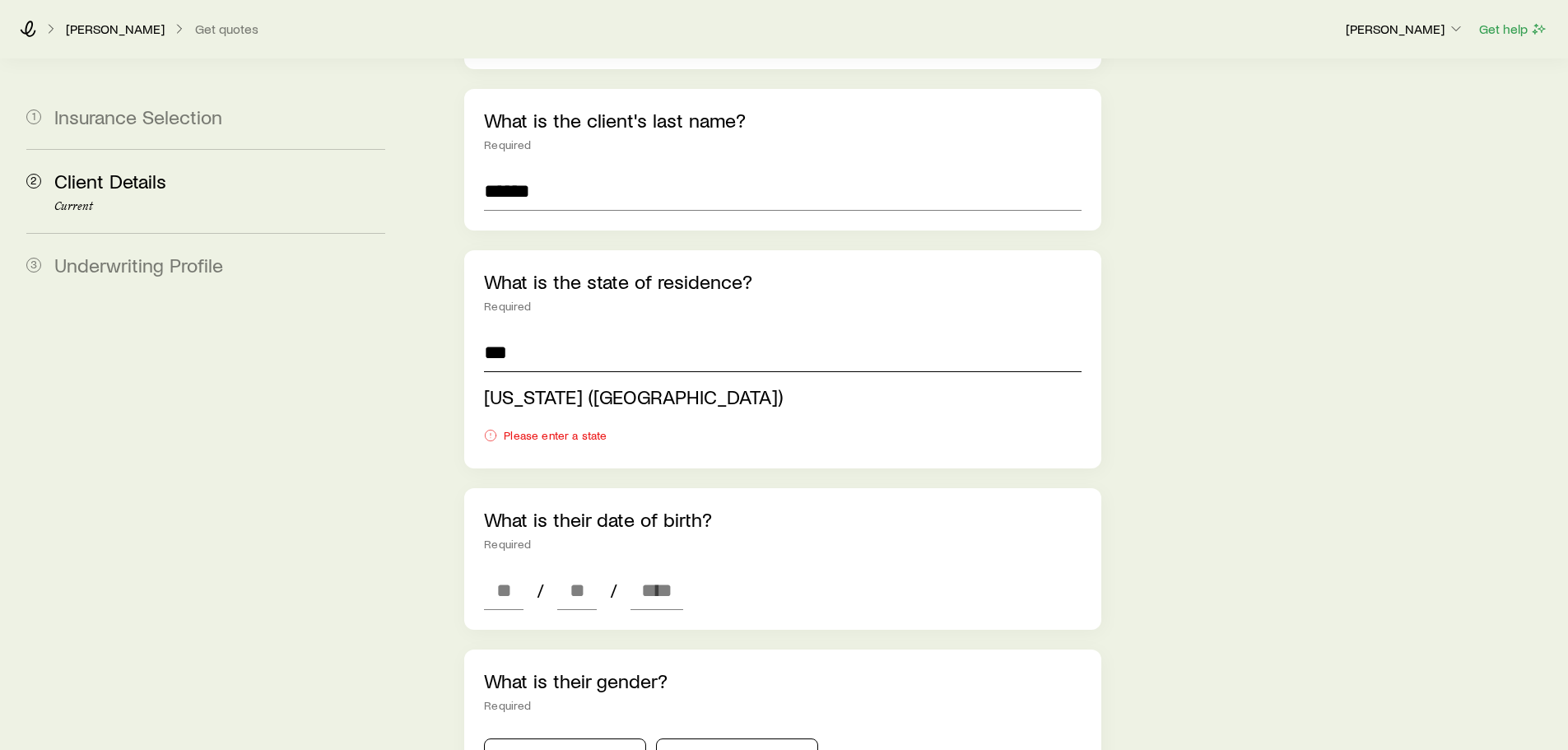
click at [524, 333] on input "**" at bounding box center [782, 352] width 596 height 39
drag, startPoint x: 524, startPoint y: 332, endPoint x: 263, endPoint y: 332, distance: 261.0
click at [261, 332] on section "1 Insurance Selection 2 Client Details Current 3 Underwriting Profile Client De…" at bounding box center [784, 557] width 1542 height 1656
click at [530, 384] on span "Washington (WA)" at bounding box center [633, 396] width 299 height 23
type input "**********"
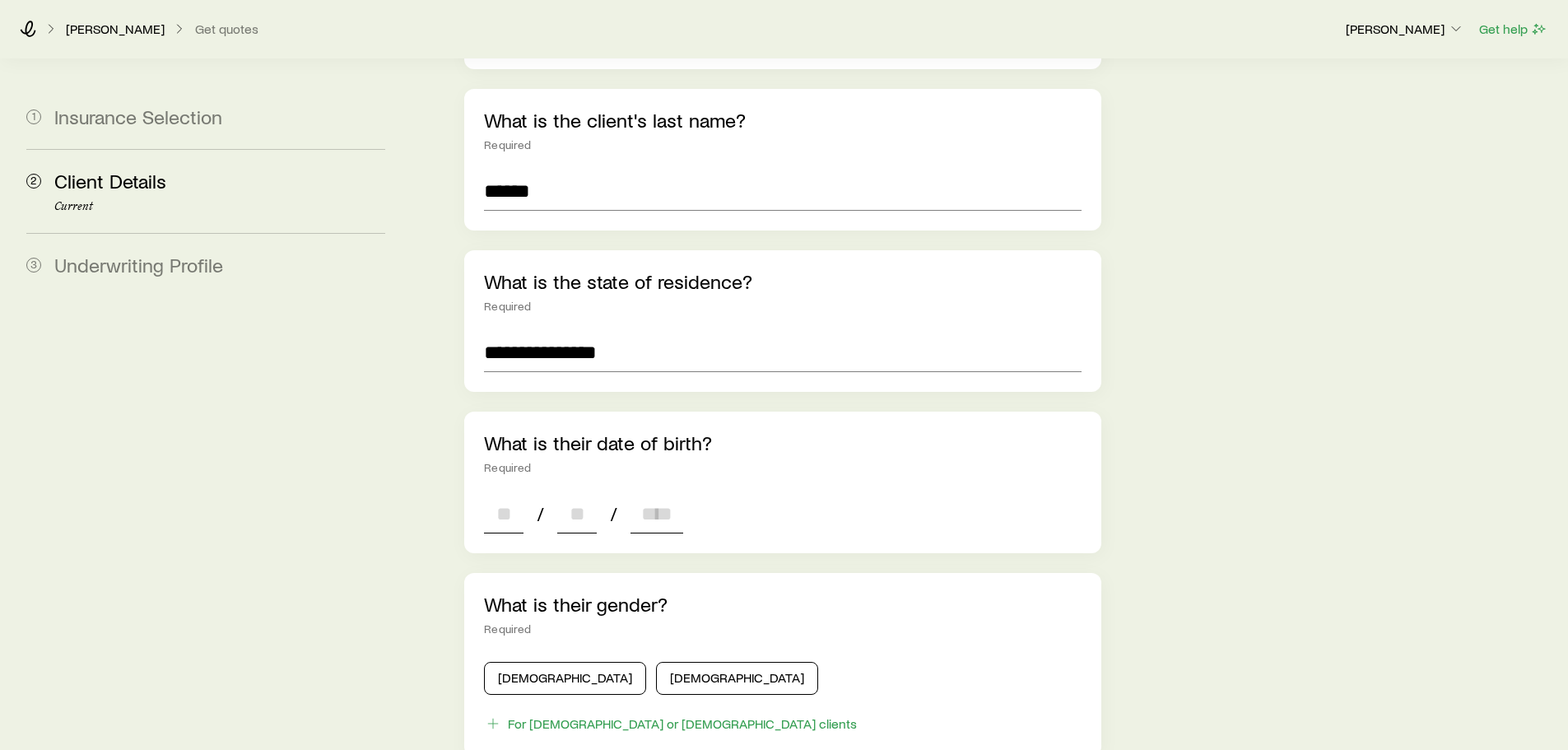
click at [495, 497] on input at bounding box center [503, 513] width 39 height 39
type input "**"
type input "****"
type input "*"
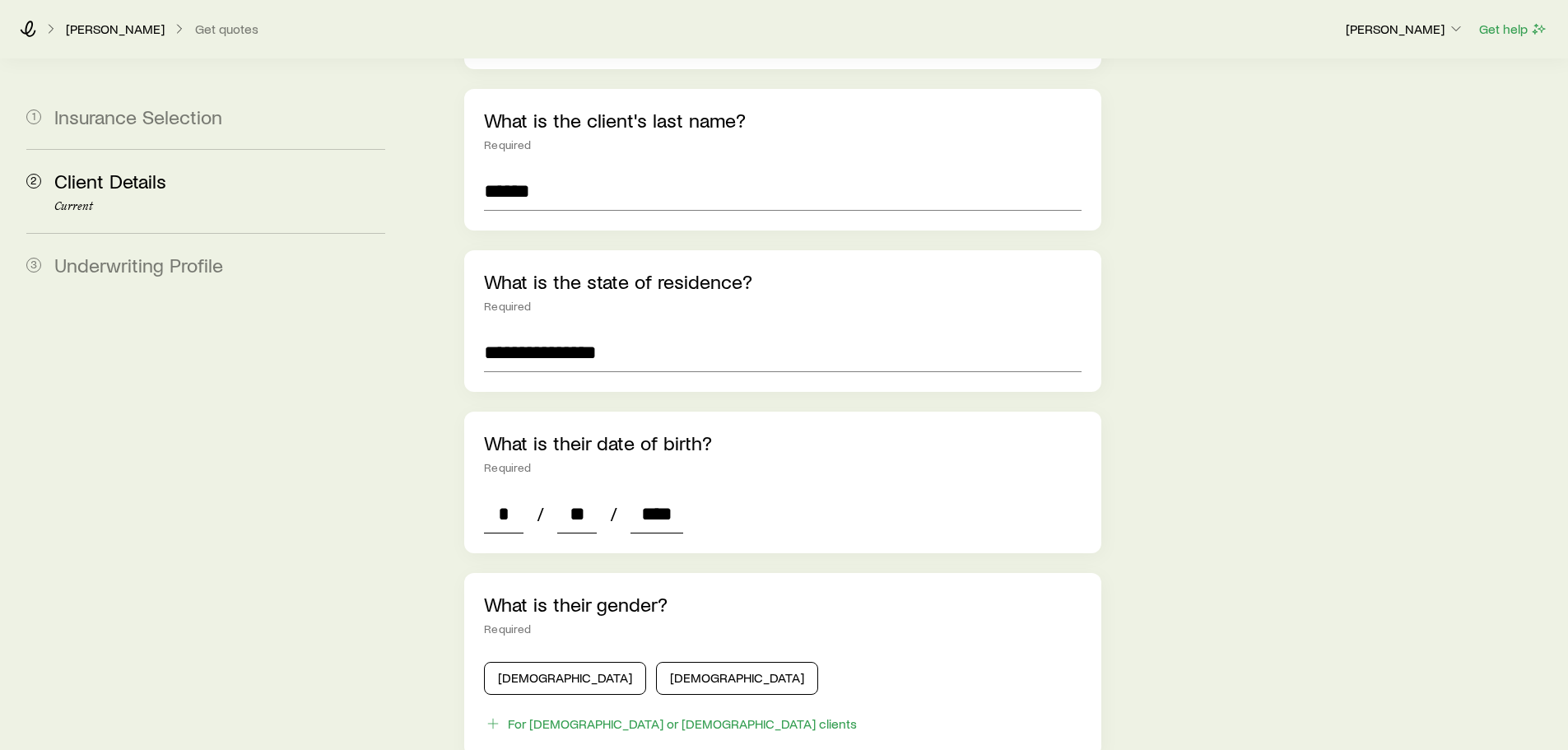
type input "****"
click at [656, 662] on button "Female" at bounding box center [737, 679] width 163 height 33
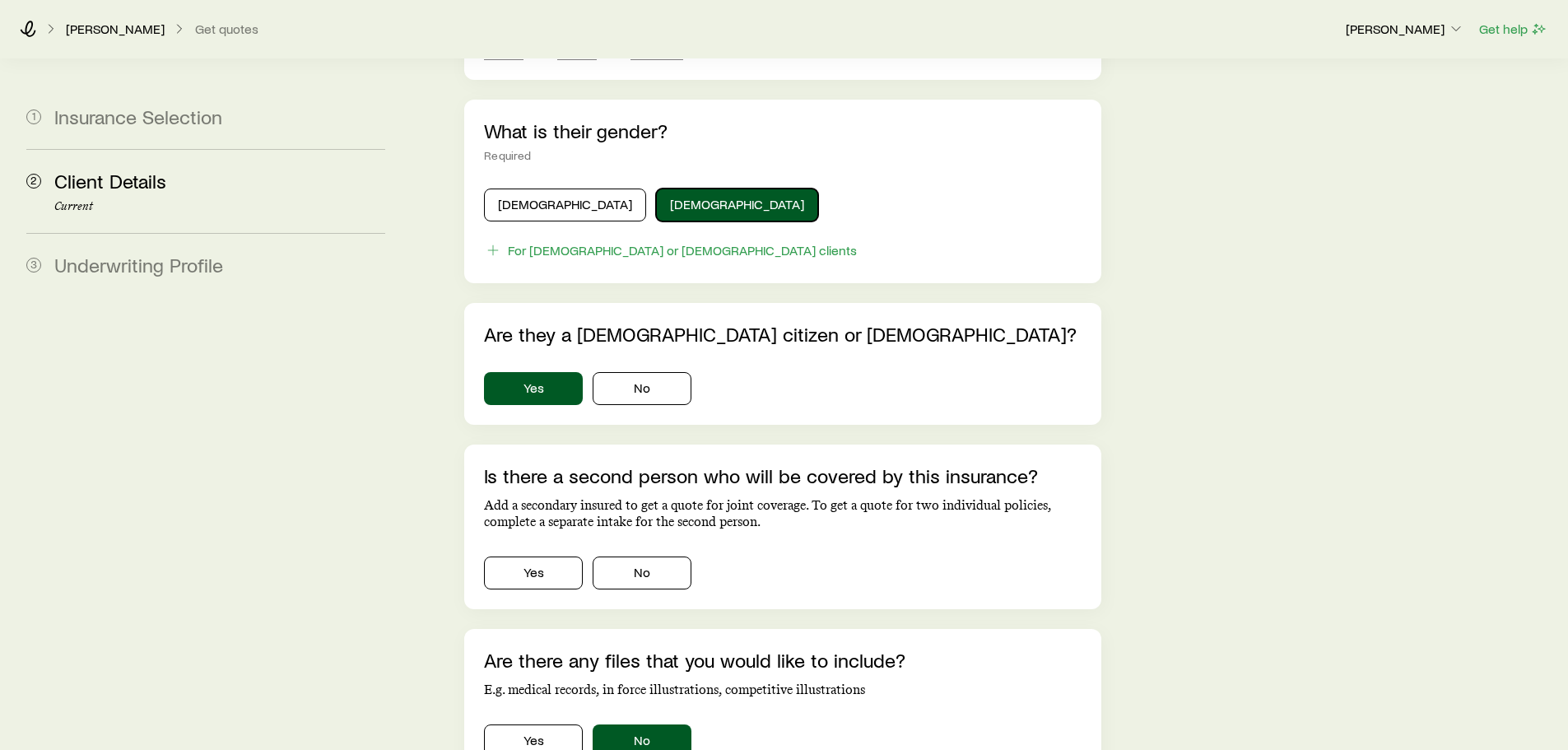
scroll to position [822, 0]
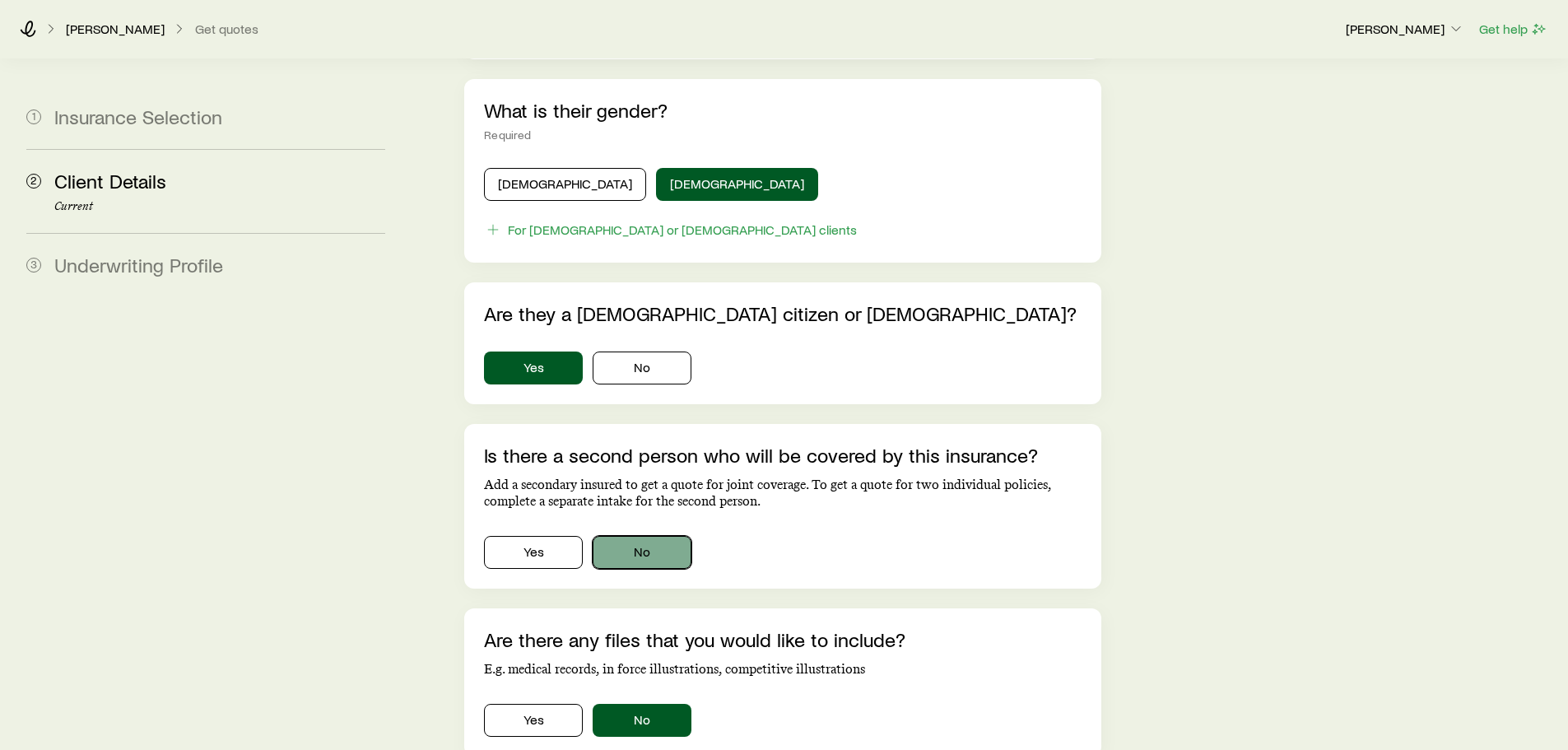
click at [645, 536] on button "No" at bounding box center [641, 552] width 99 height 33
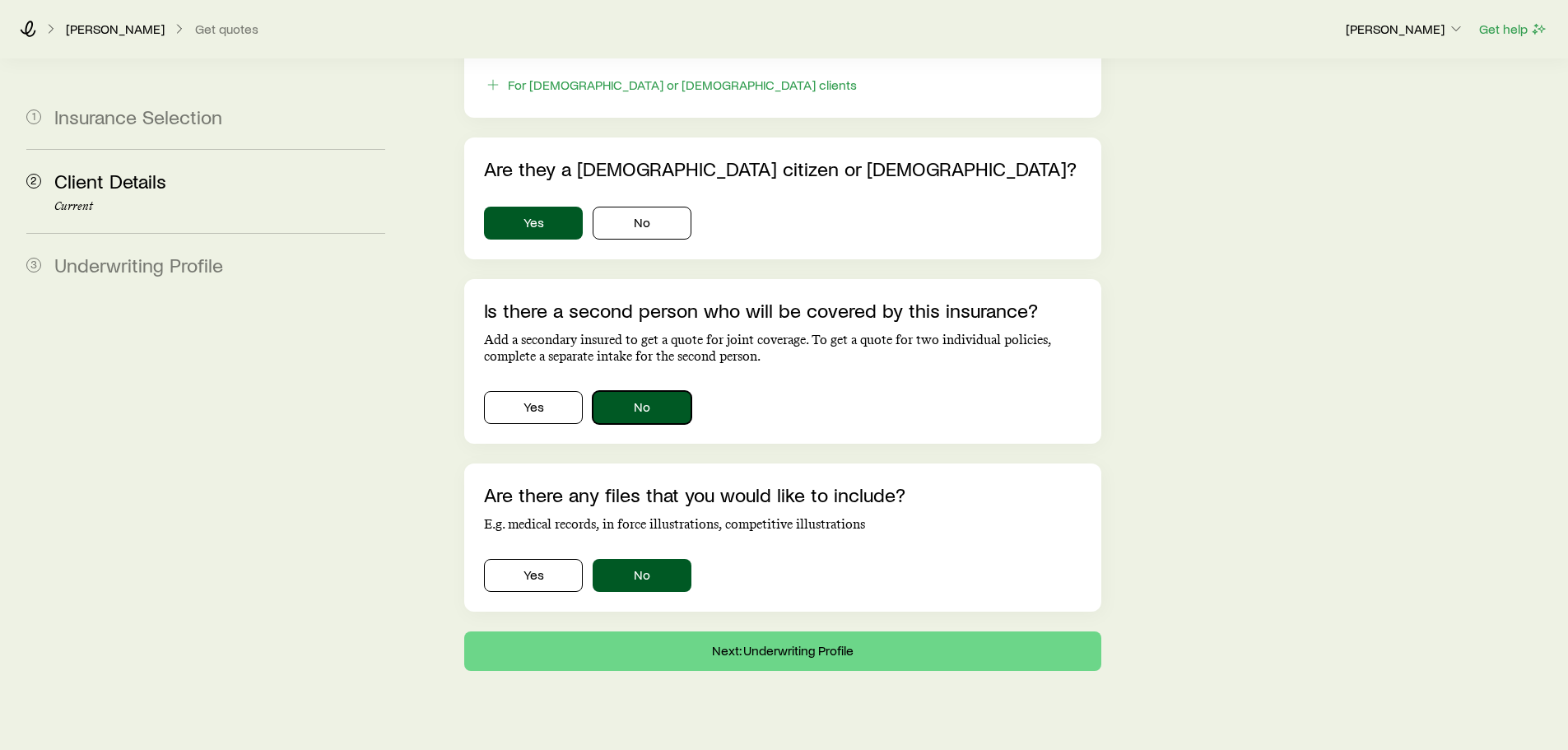
scroll to position [977, 0]
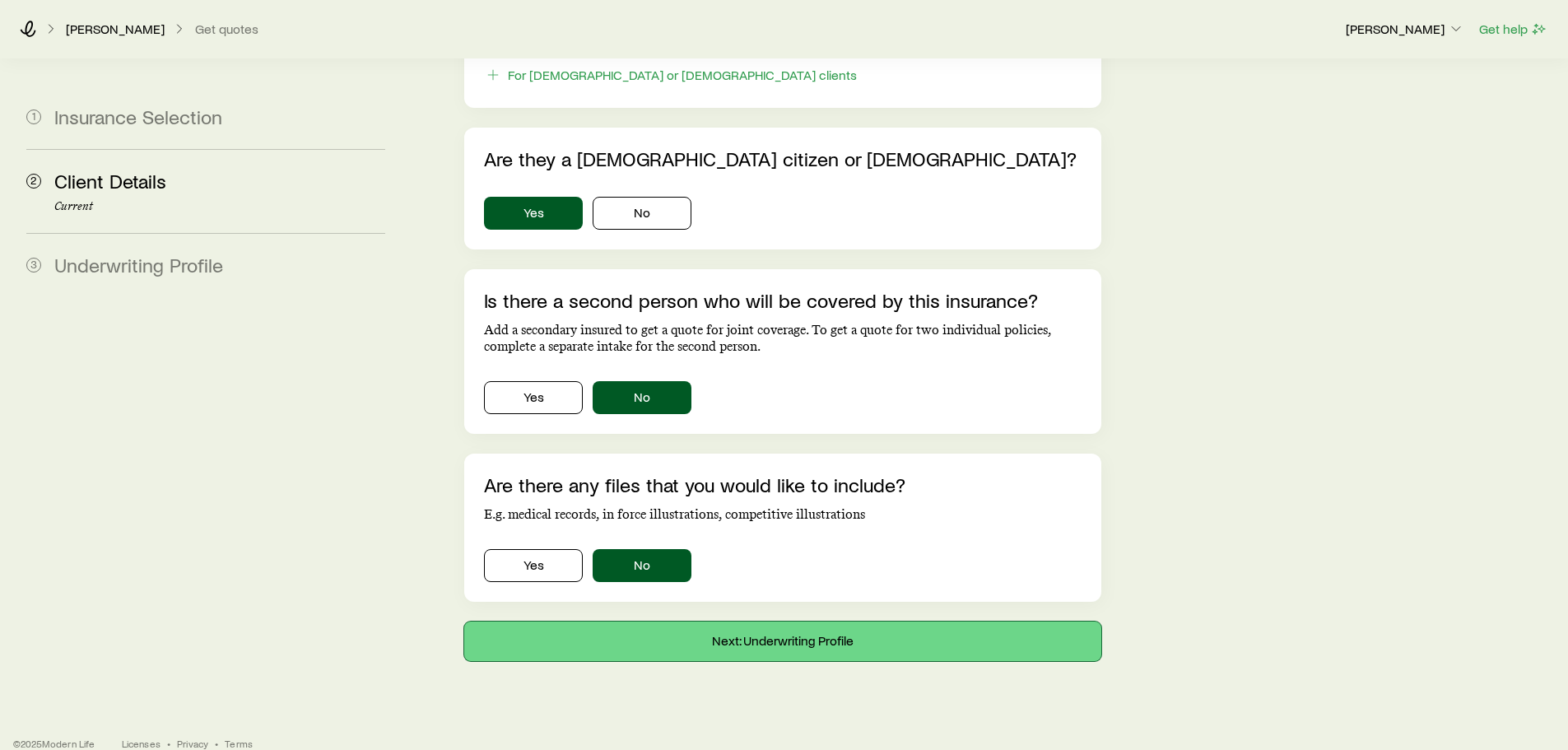
click at [834, 623] on button "Next: Underwriting Profile" at bounding box center [783, 641] width 637 height 39
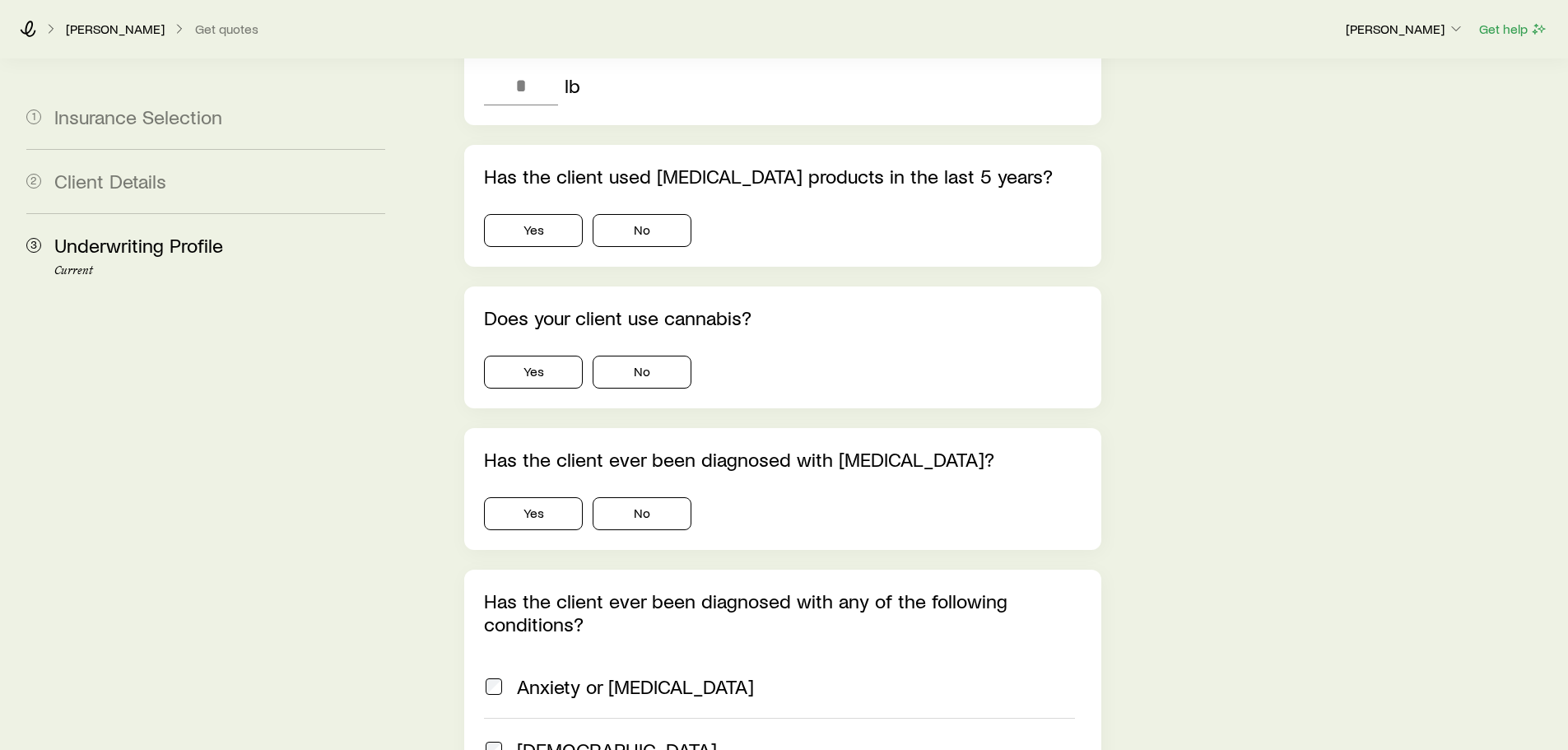
scroll to position [822, 0]
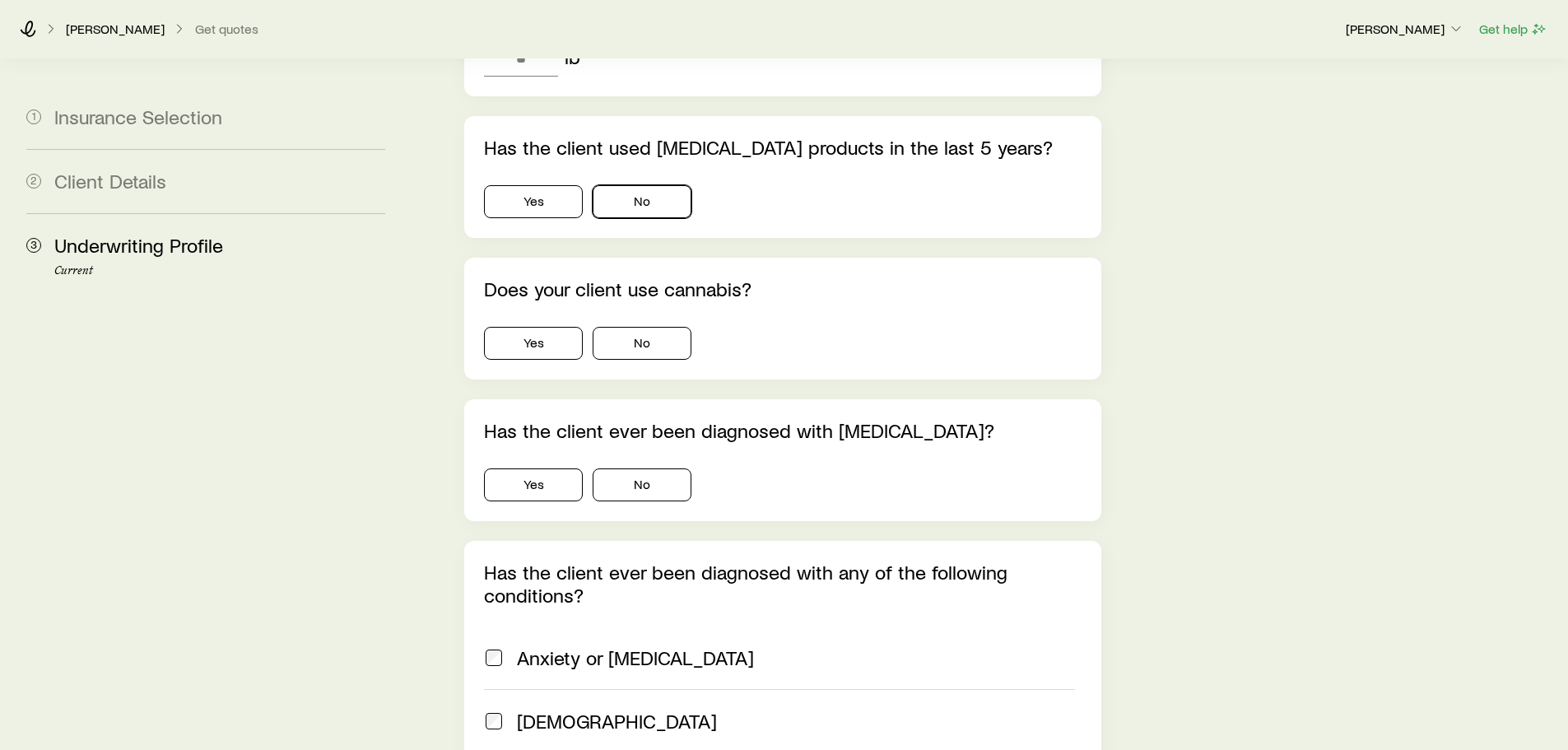
drag, startPoint x: 660, startPoint y: 160, endPoint x: 663, endPoint y: 178, distance: 18.2
click at [659, 185] on button "No" at bounding box center [641, 202] width 99 height 33
click at [659, 327] on button "No" at bounding box center [641, 344] width 99 height 33
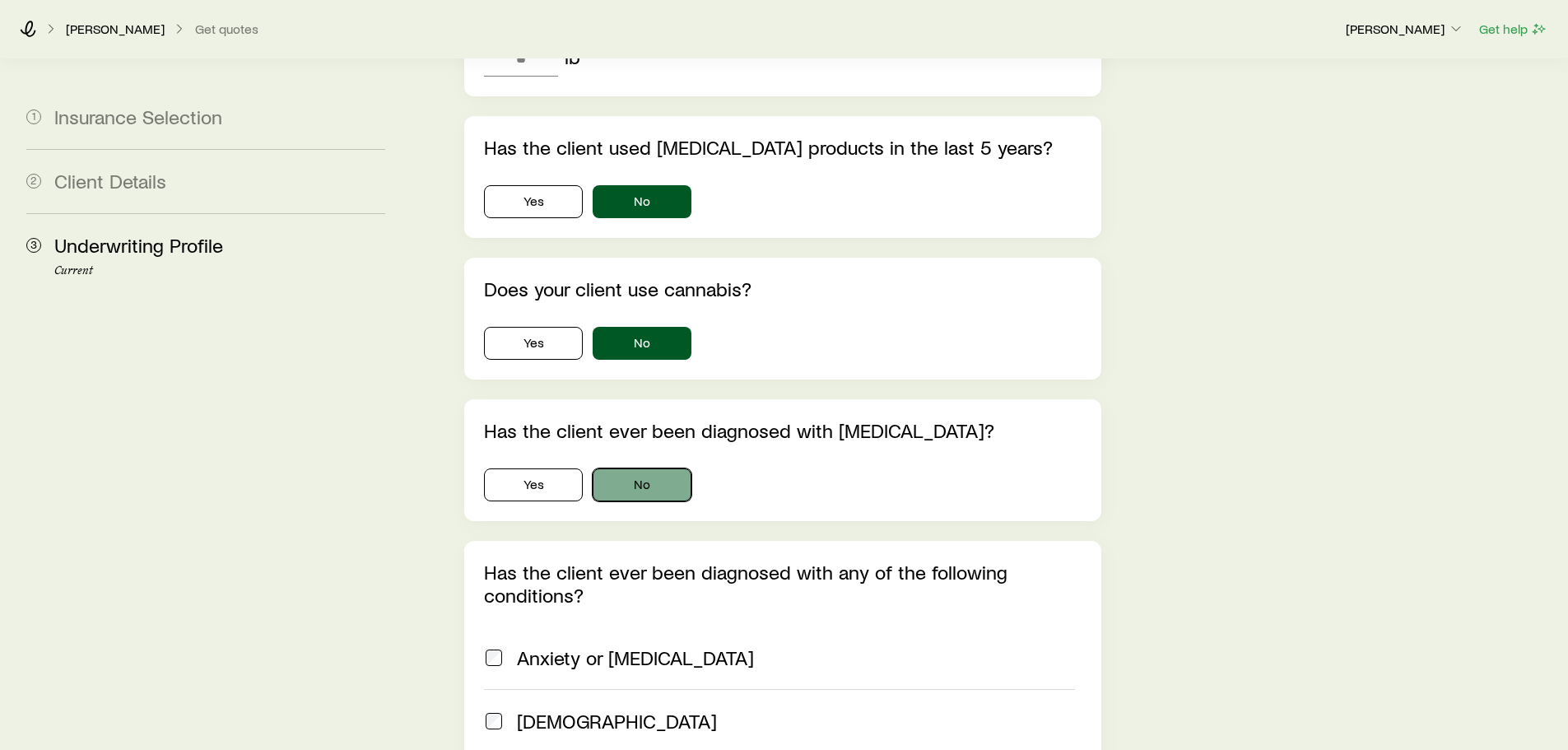
click at [675, 468] on button "No" at bounding box center [641, 485] width 99 height 33
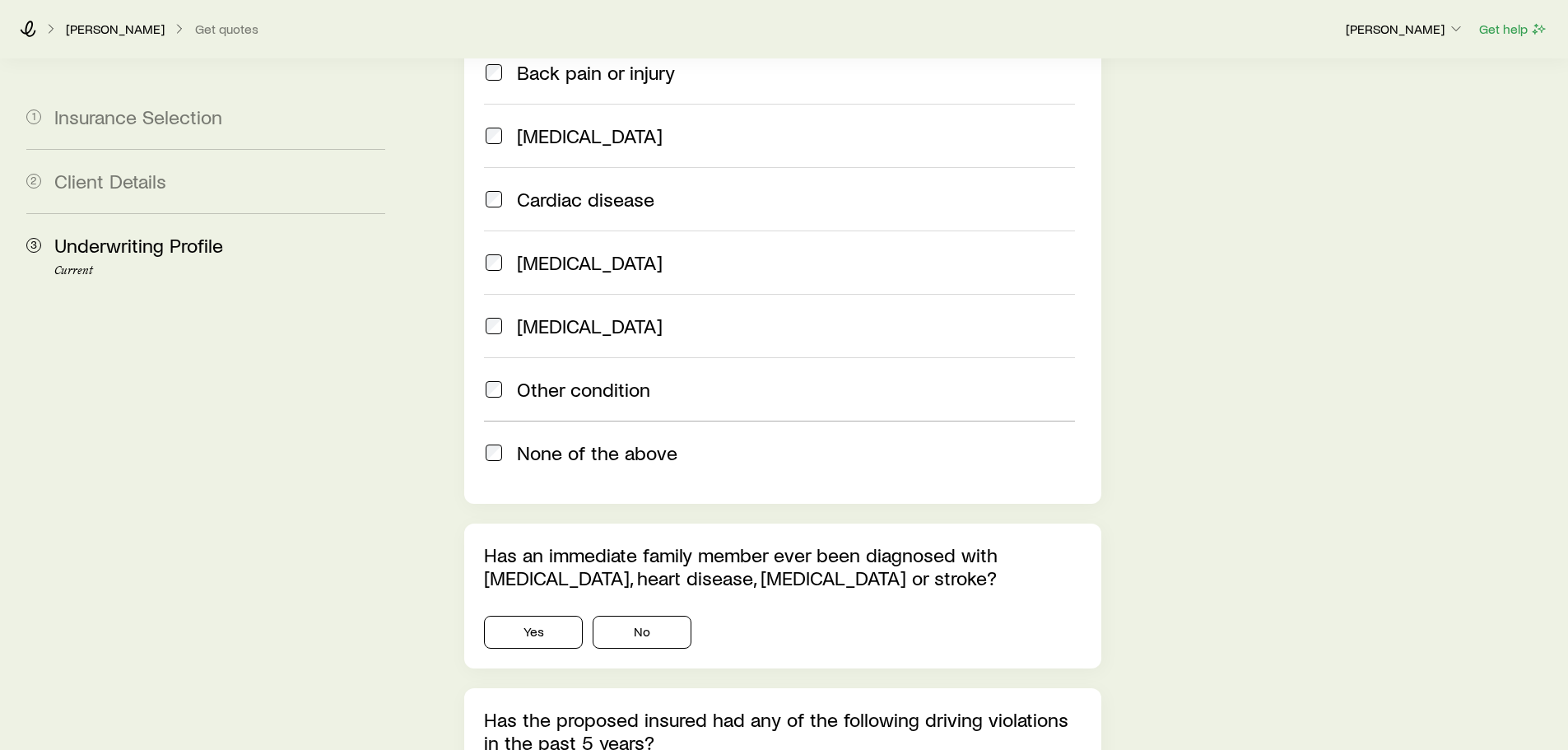
scroll to position [1564, 0]
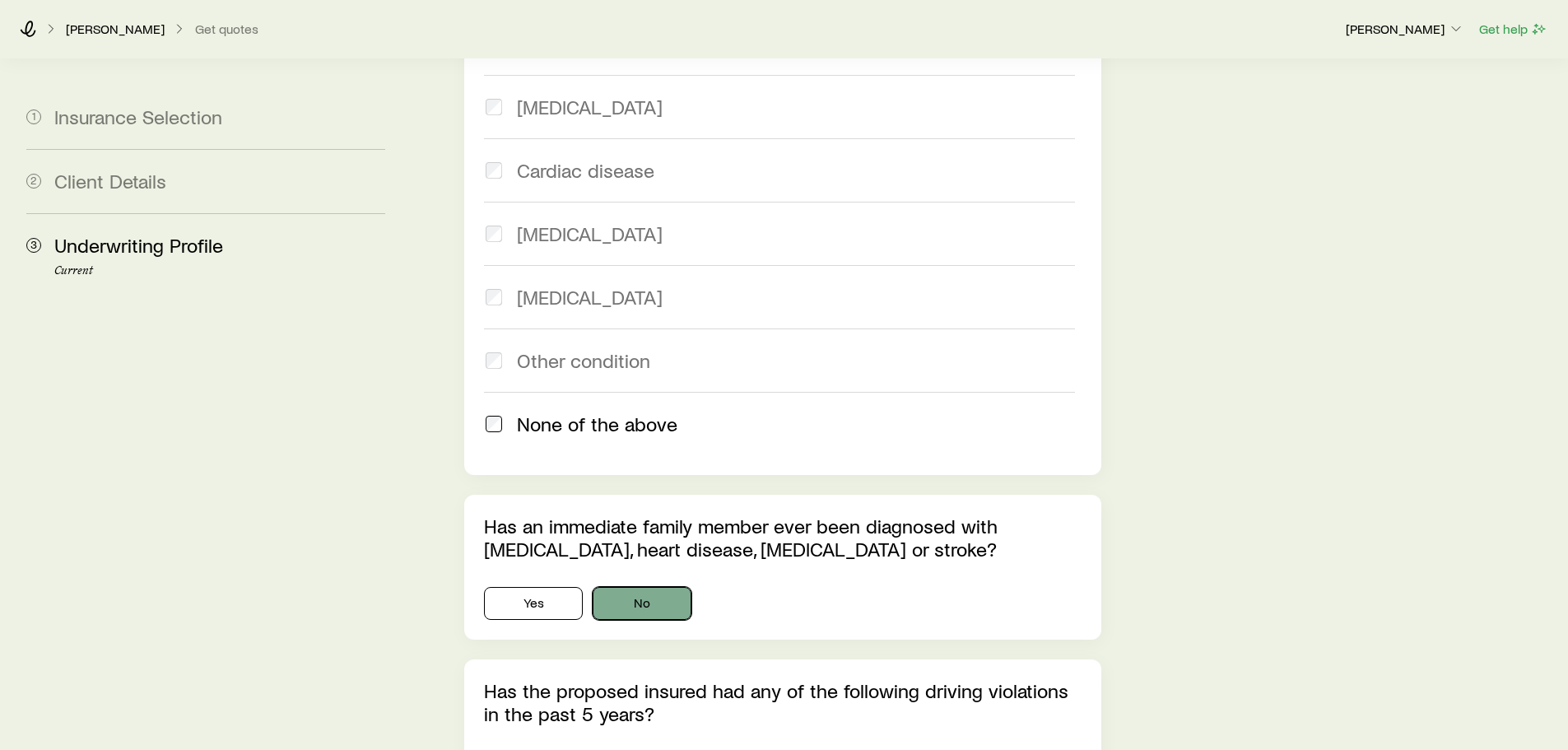
click at [660, 586] on button "No" at bounding box center [641, 603] width 99 height 33
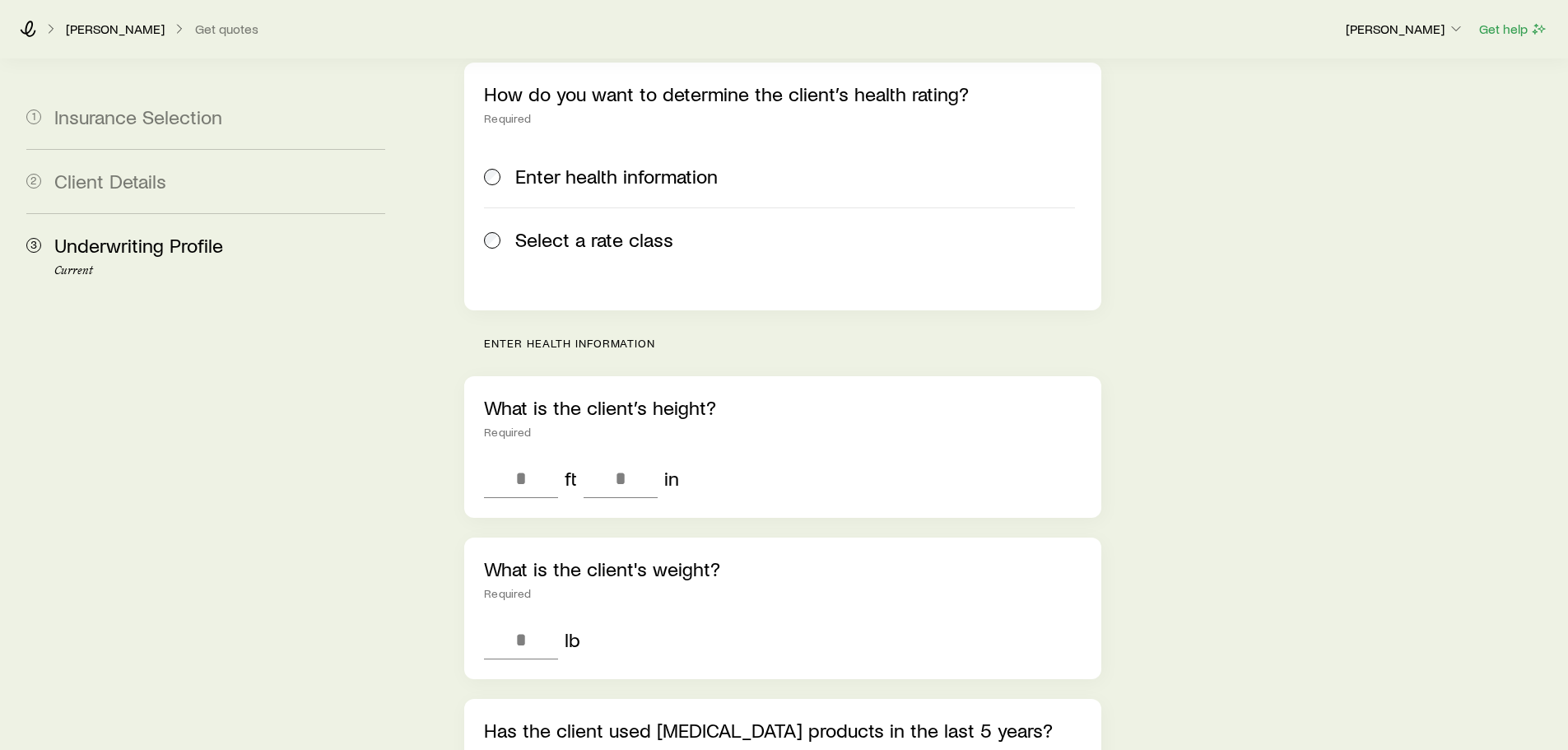
scroll to position [242, 0]
click at [548, 456] on input "tel" at bounding box center [521, 476] width 74 height 39
type input "*"
type input "***"
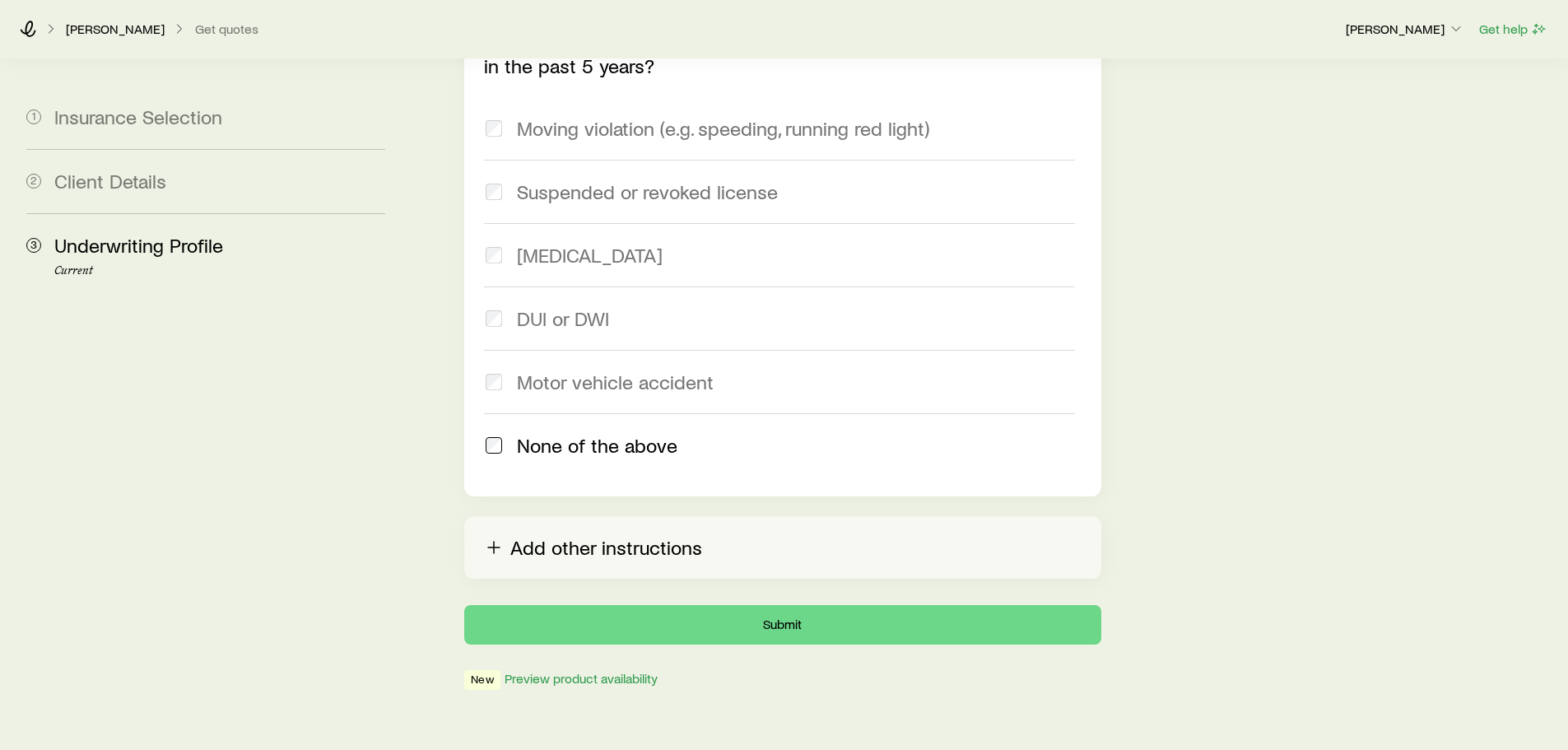
scroll to position [2217, 0]
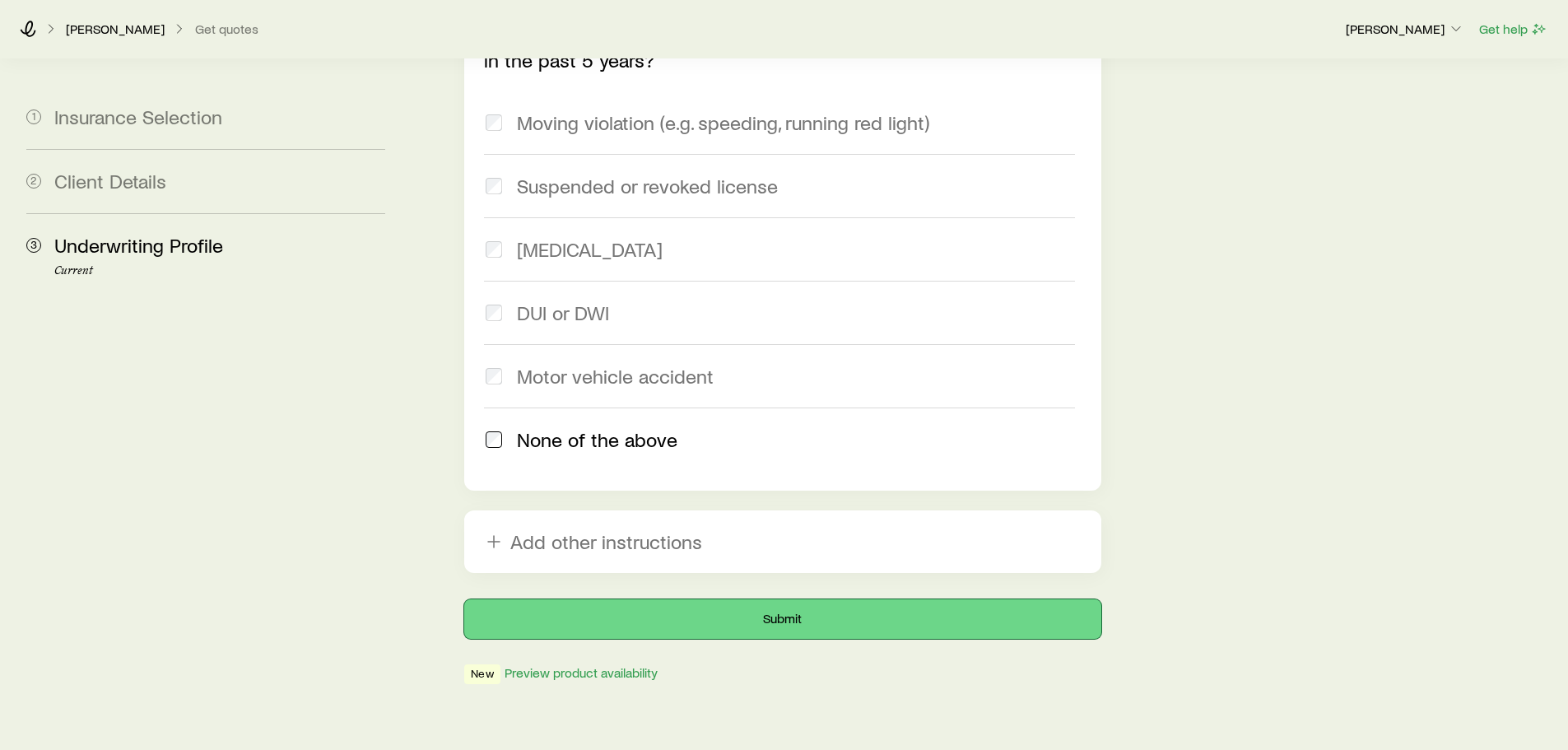
click at [756, 599] on button "Submit" at bounding box center [783, 619] width 637 height 39
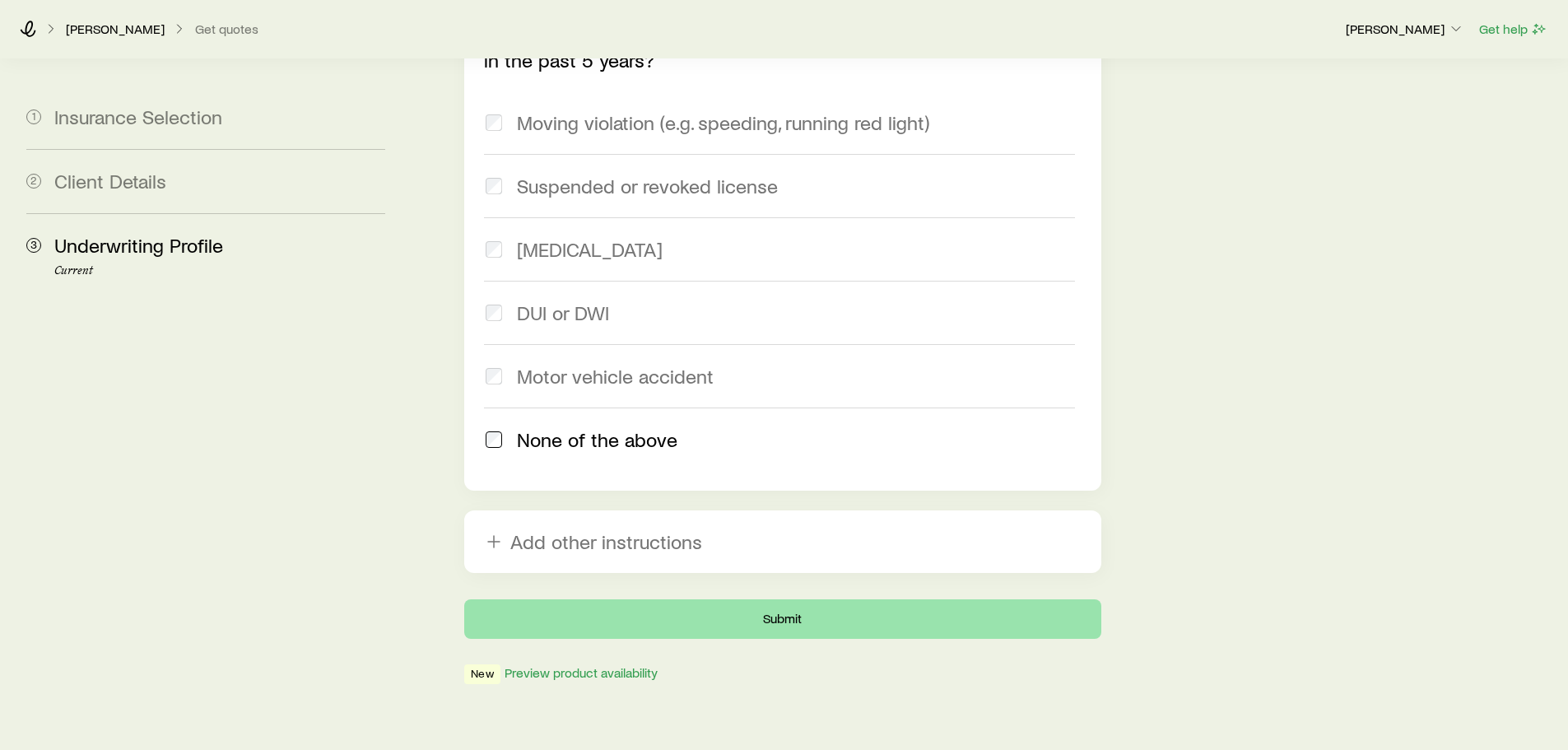
scroll to position [0, 0]
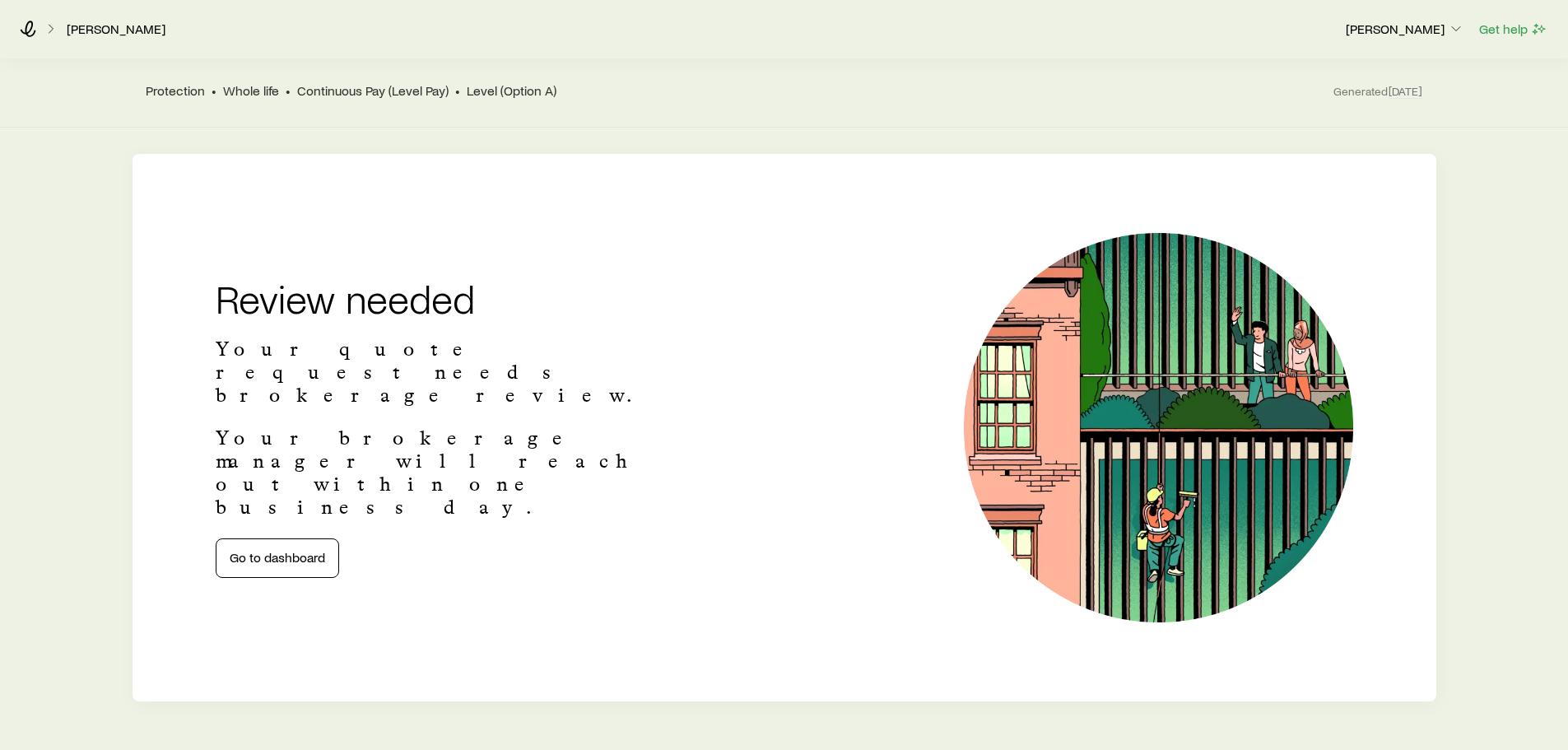
scroll to position [164, 0]
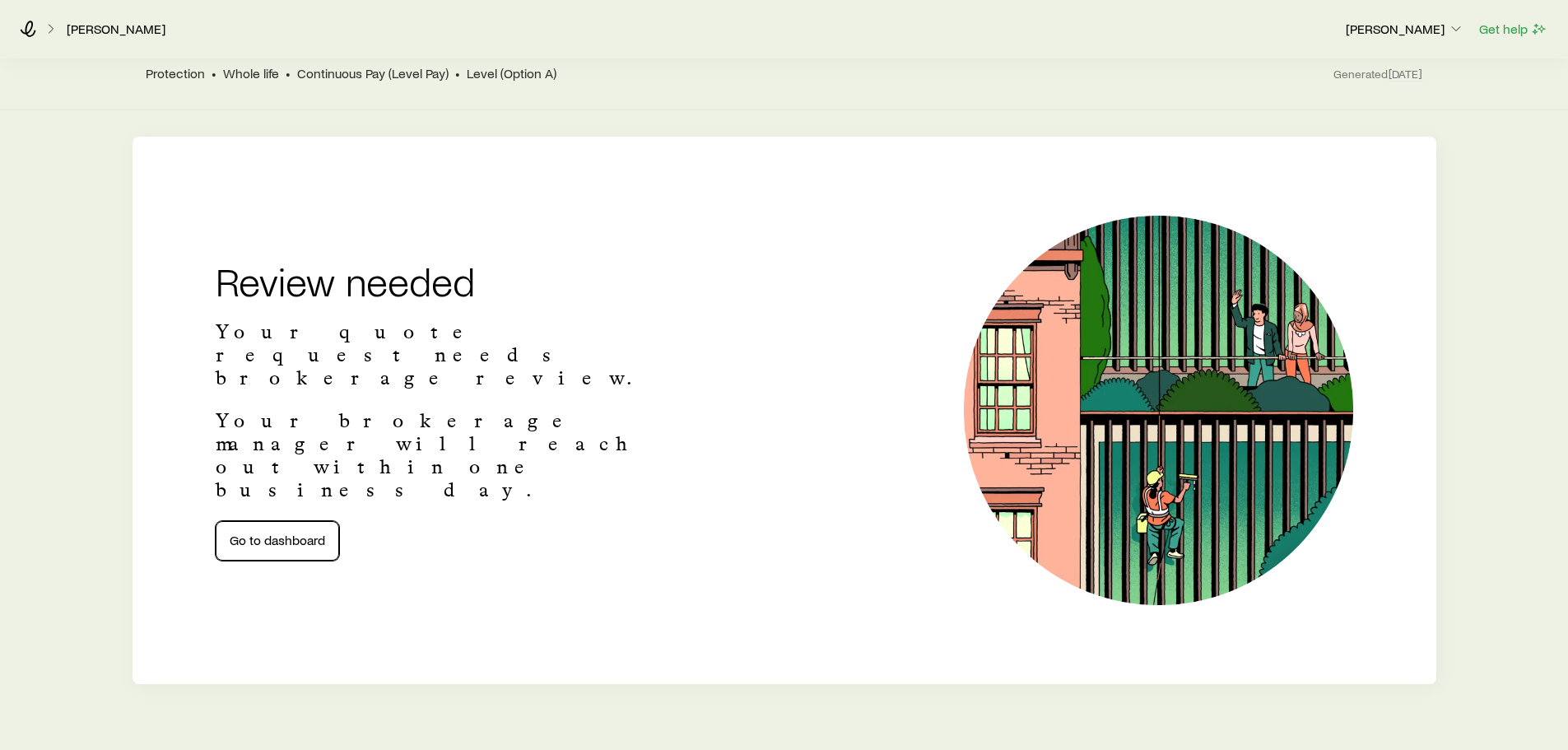
click at [273, 521] on link "Go to dashboard" at bounding box center [277, 540] width 123 height 39
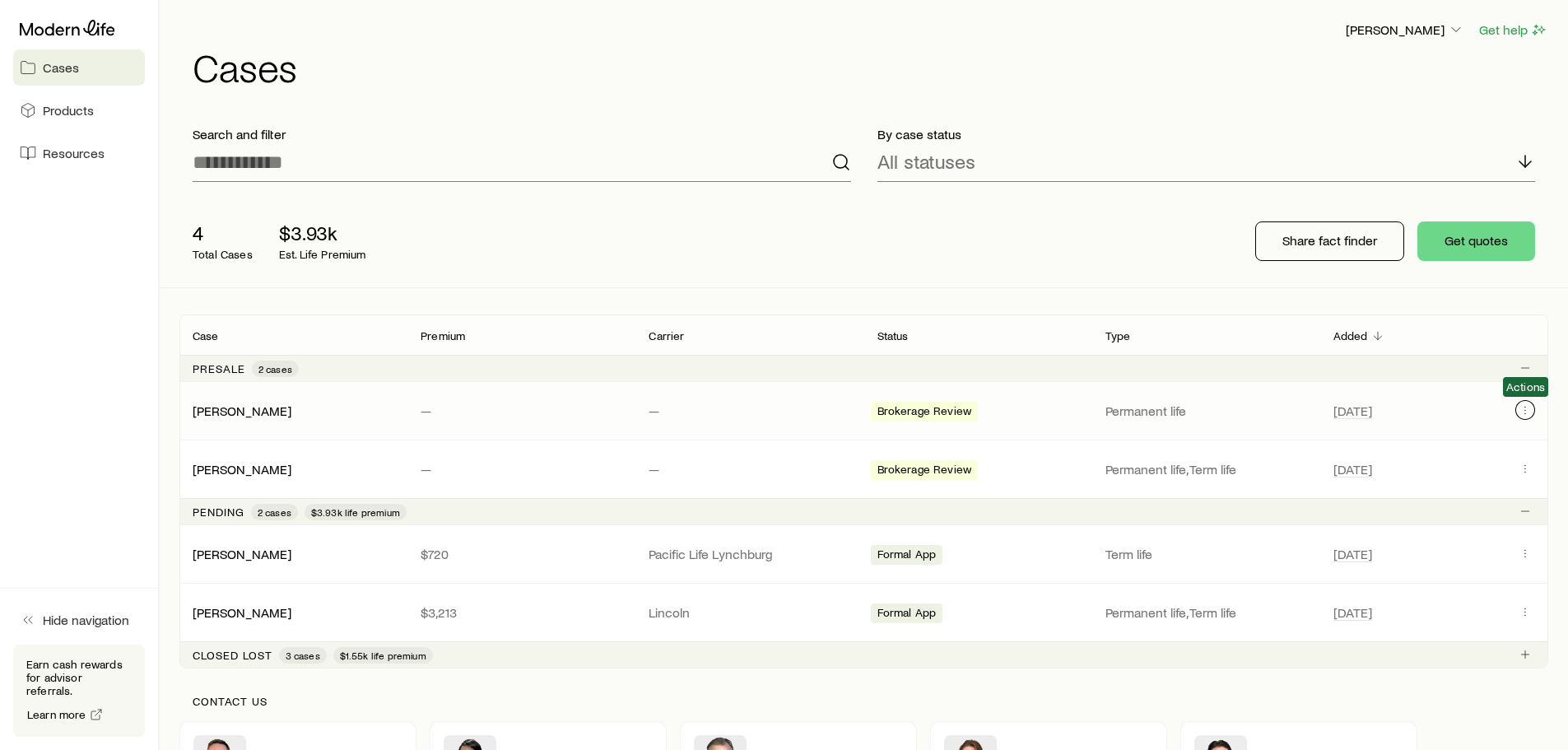
click at [1529, 409] on icon "Client cases" at bounding box center [1525, 409] width 13 height 13
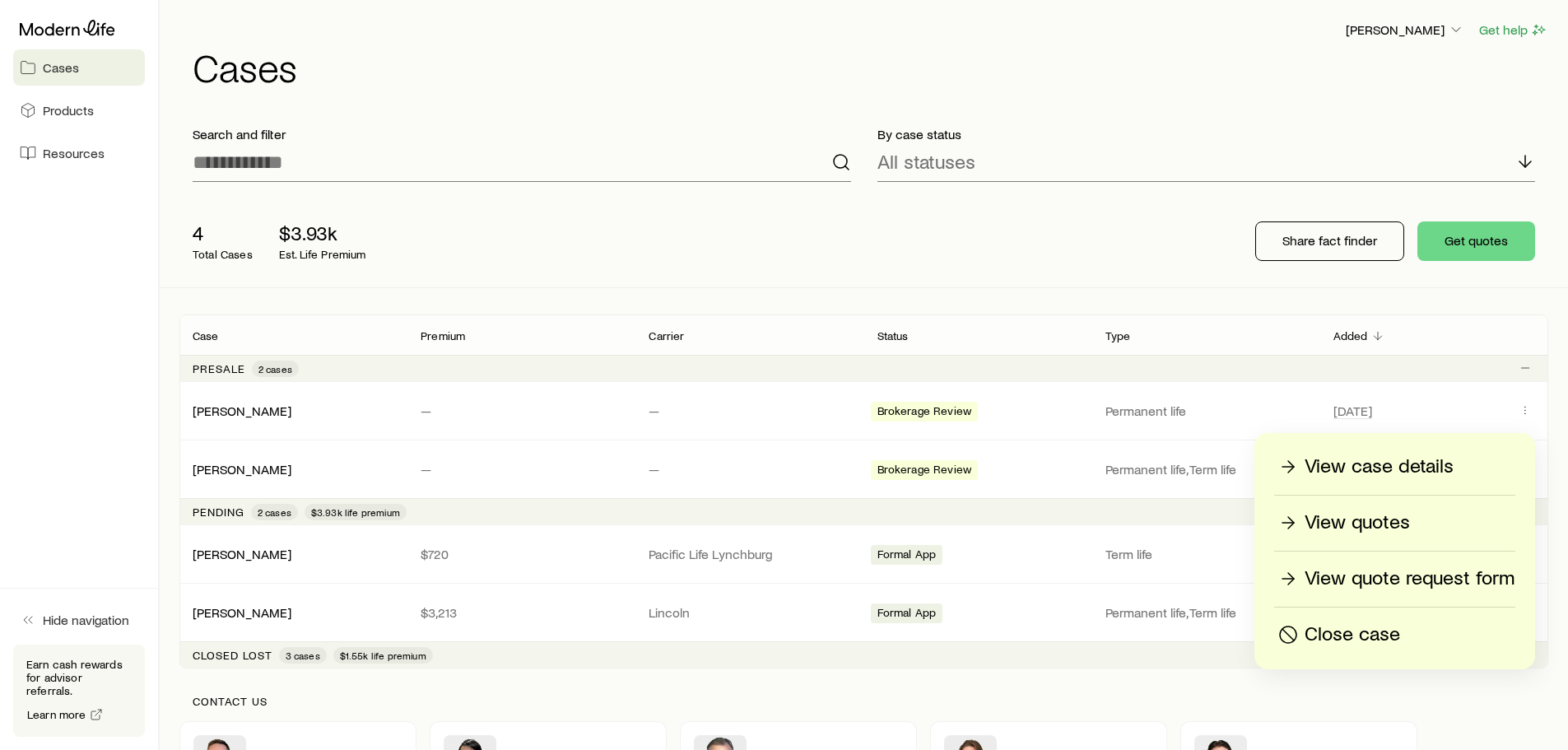
click at [1374, 636] on p "Close case" at bounding box center [1352, 634] width 95 height 26
